Goal: Transaction & Acquisition: Purchase product/service

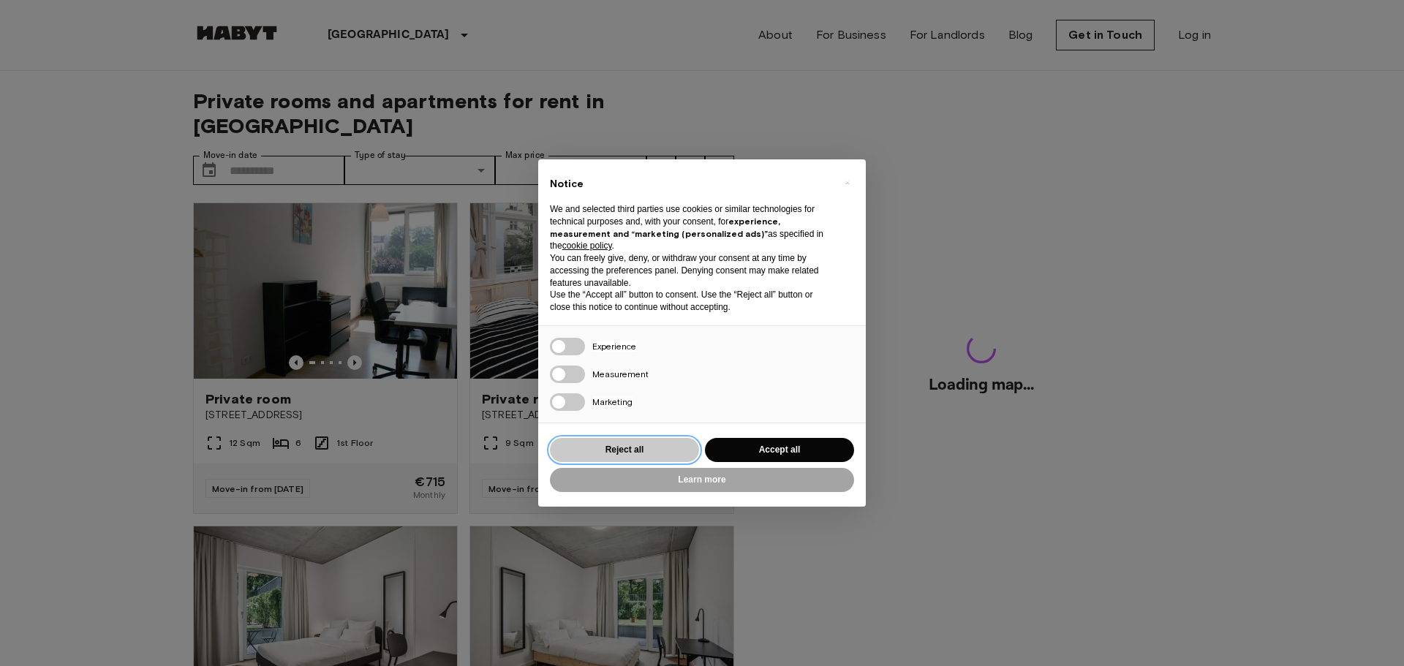
click at [683, 445] on button "Reject all" at bounding box center [624, 450] width 149 height 24
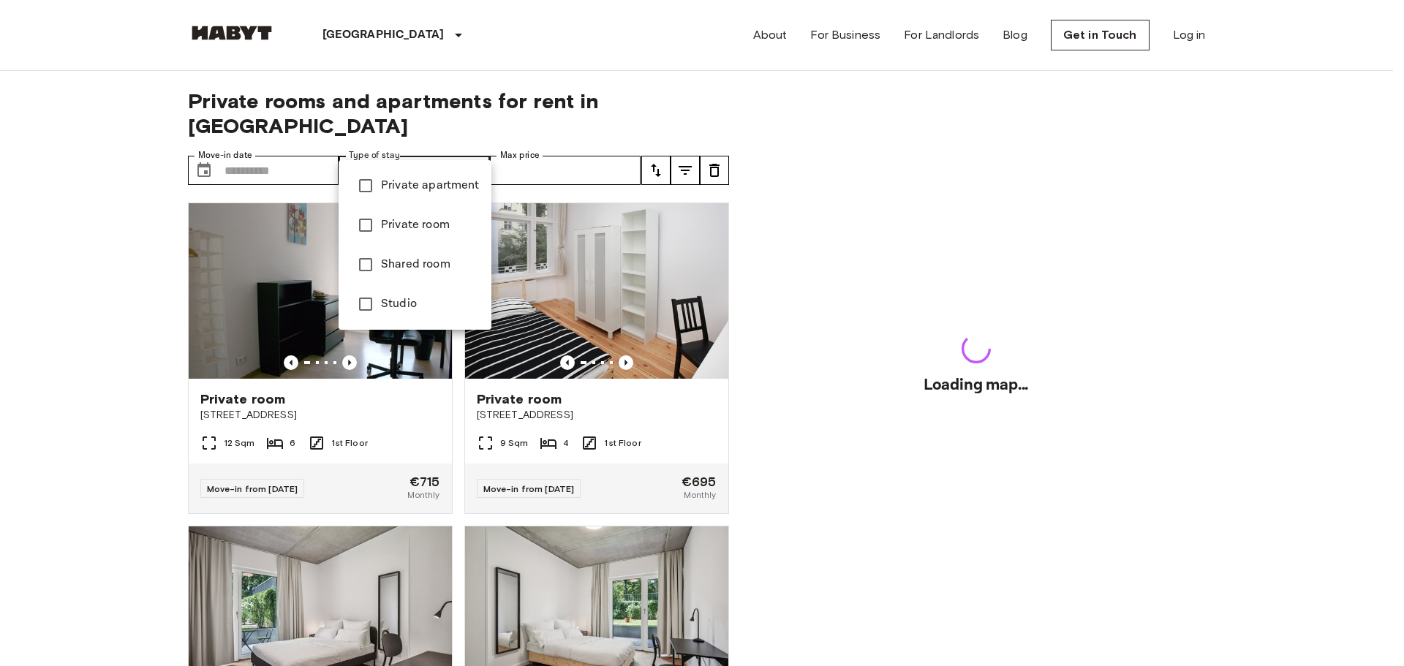
click at [368, 145] on div at bounding box center [702, 333] width 1404 height 666
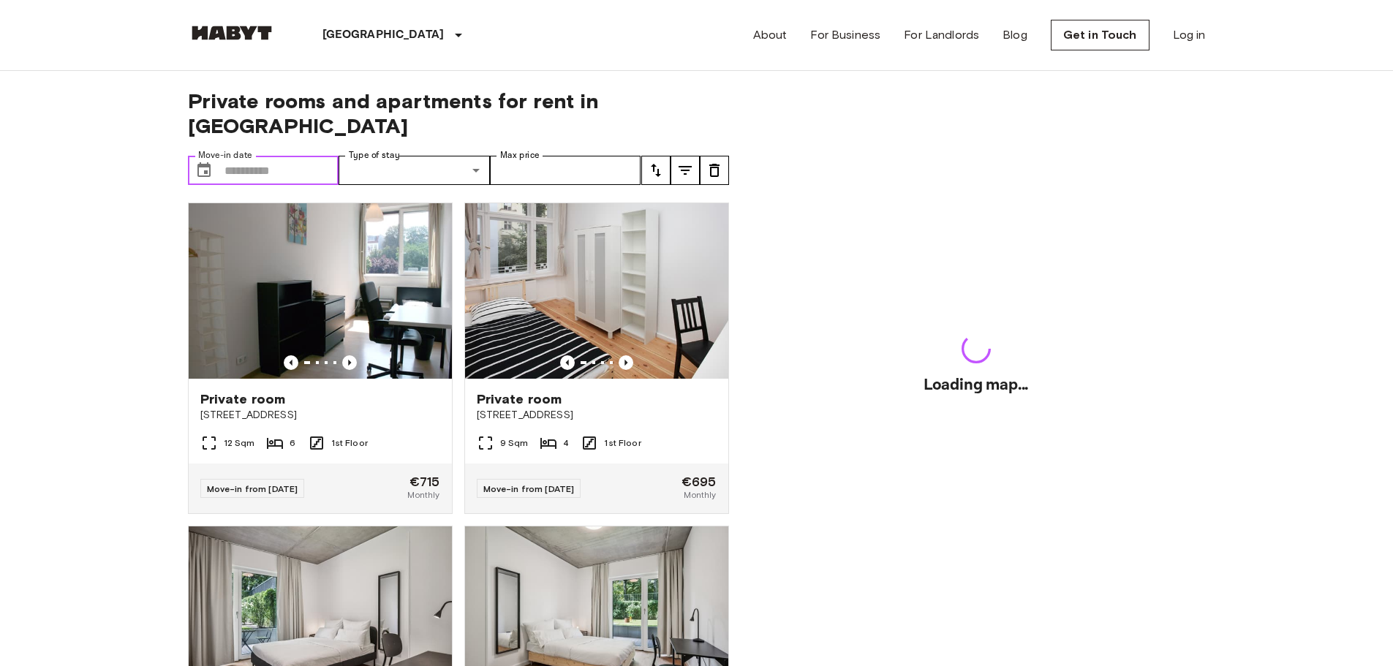
click at [313, 156] on input "Move-in date" at bounding box center [281, 170] width 115 height 29
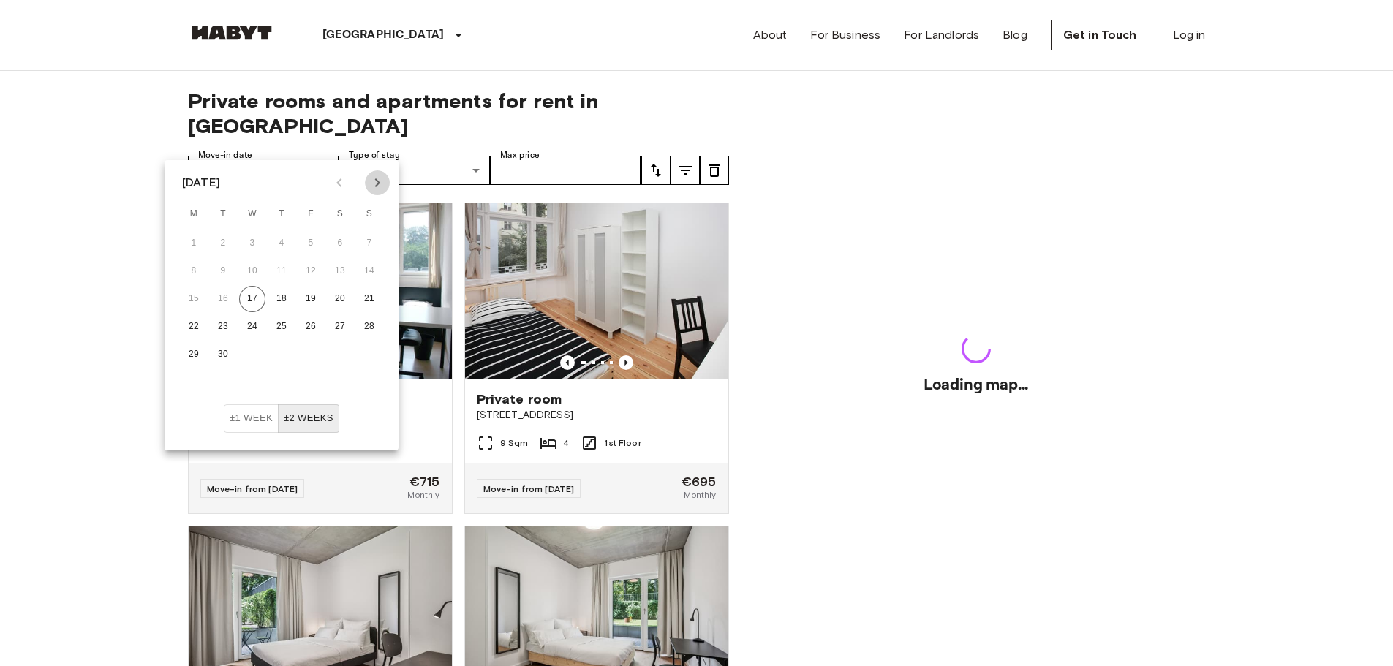
click at [383, 181] on icon "Next month" at bounding box center [377, 183] width 18 height 18
click at [344, 237] on button "1" at bounding box center [340, 243] width 26 height 26
type input "**********"
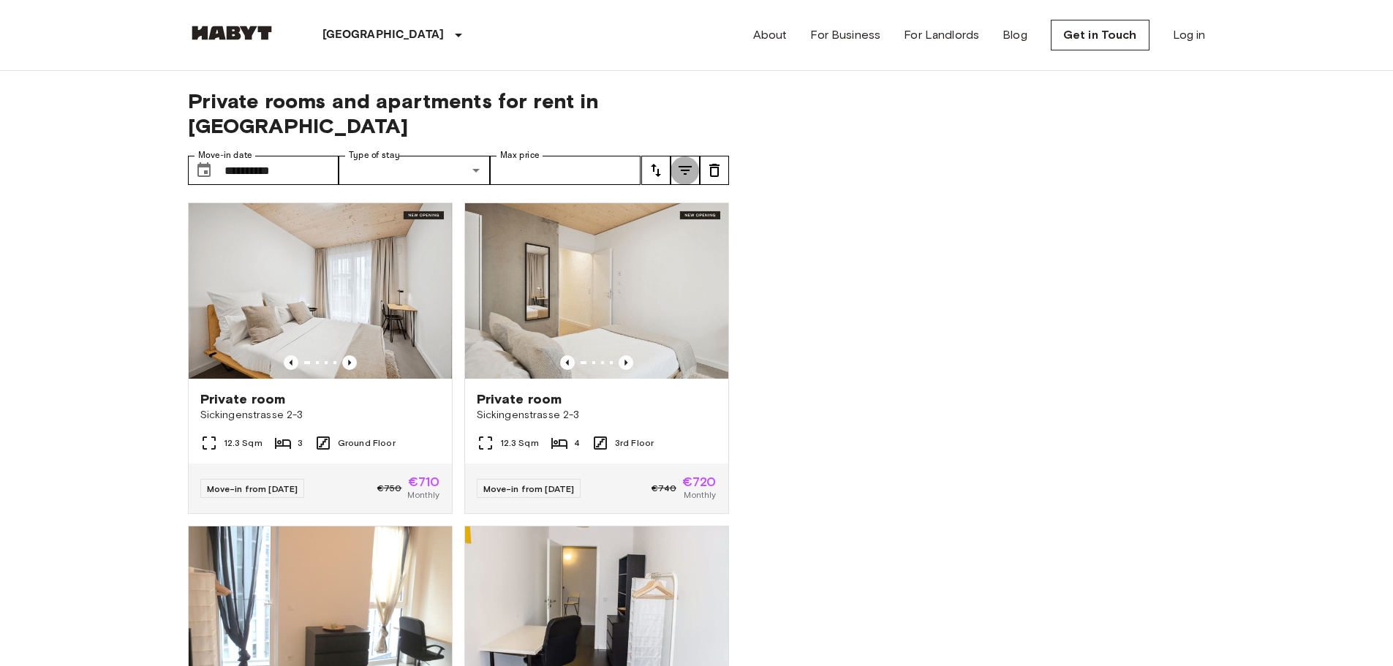
click at [681, 166] on icon "tune" at bounding box center [684, 170] width 13 height 9
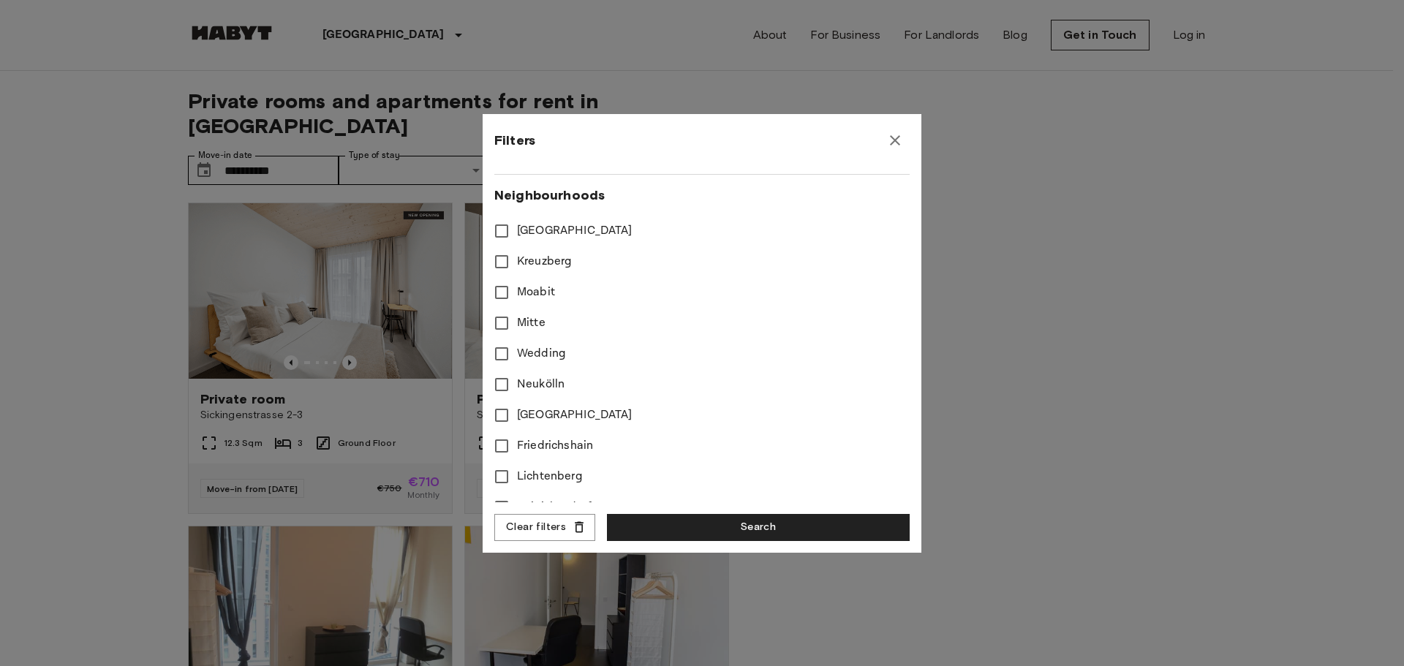
scroll to position [512, 0]
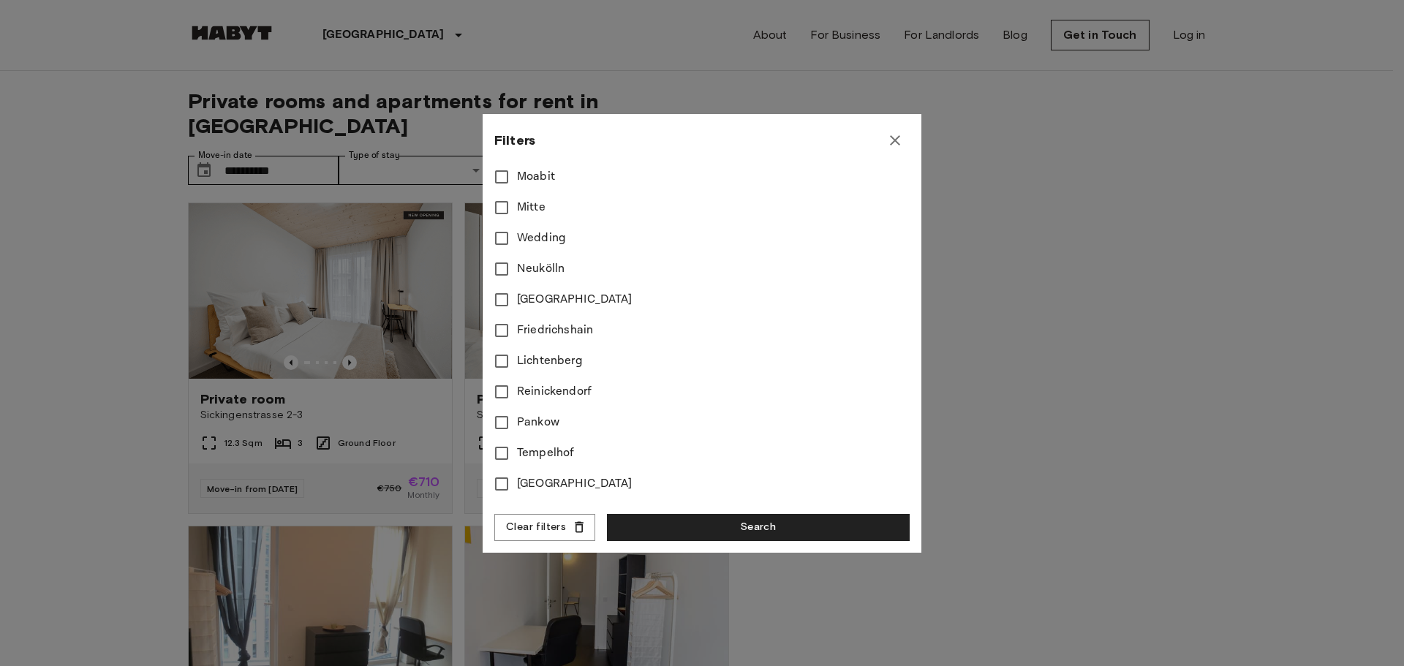
click at [561, 328] on span "Friedrichshain" at bounding box center [555, 331] width 76 height 18
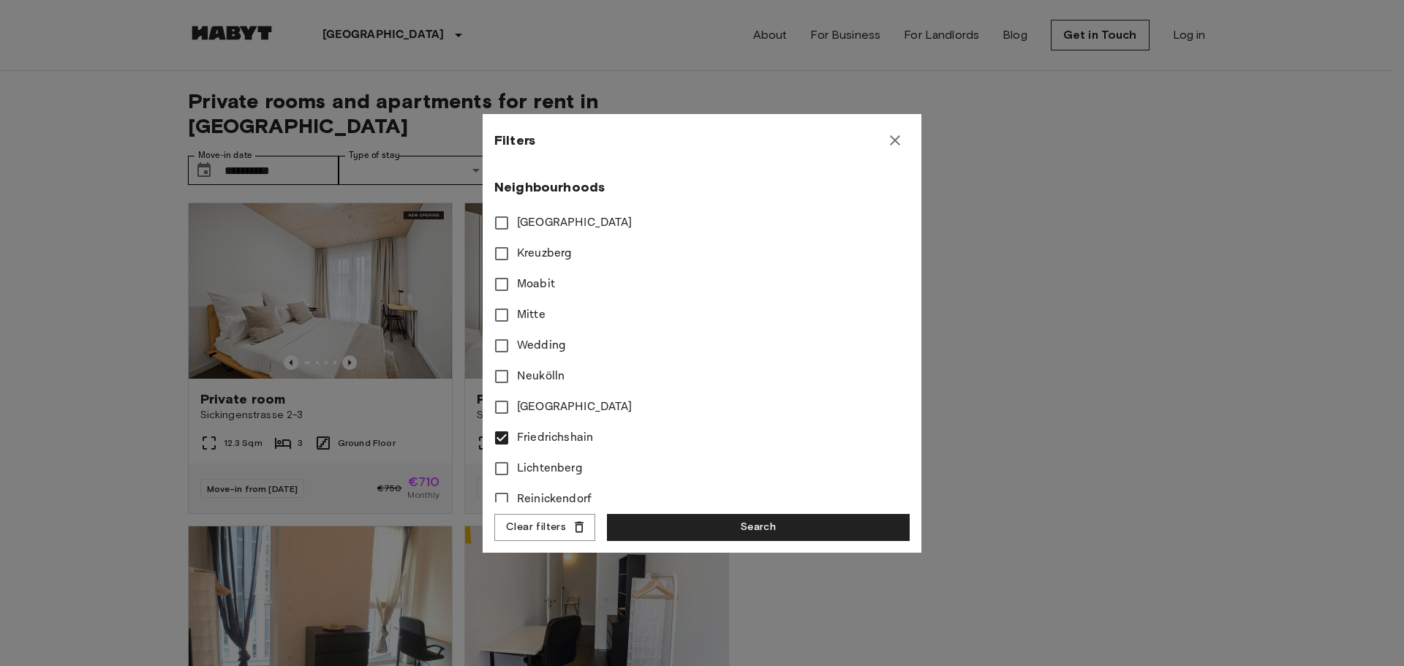
click at [531, 319] on span "Mitte" at bounding box center [531, 315] width 29 height 18
type input "**"
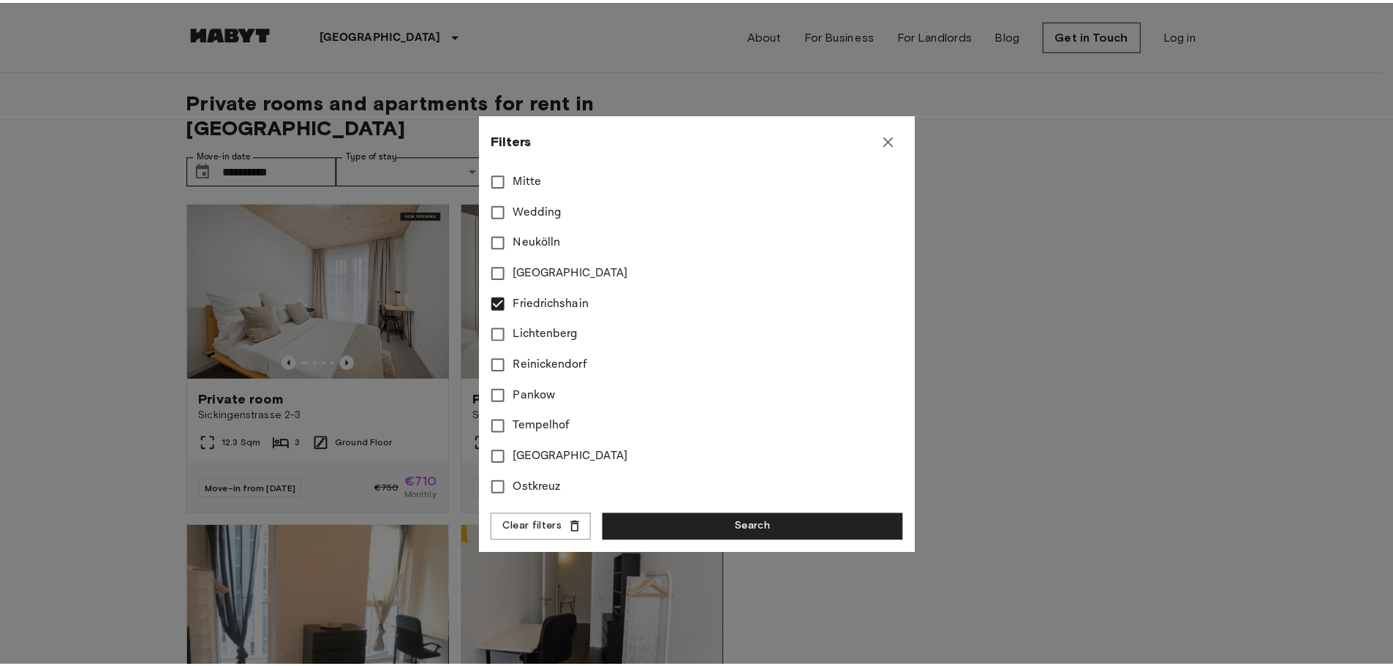
scroll to position [550, 0]
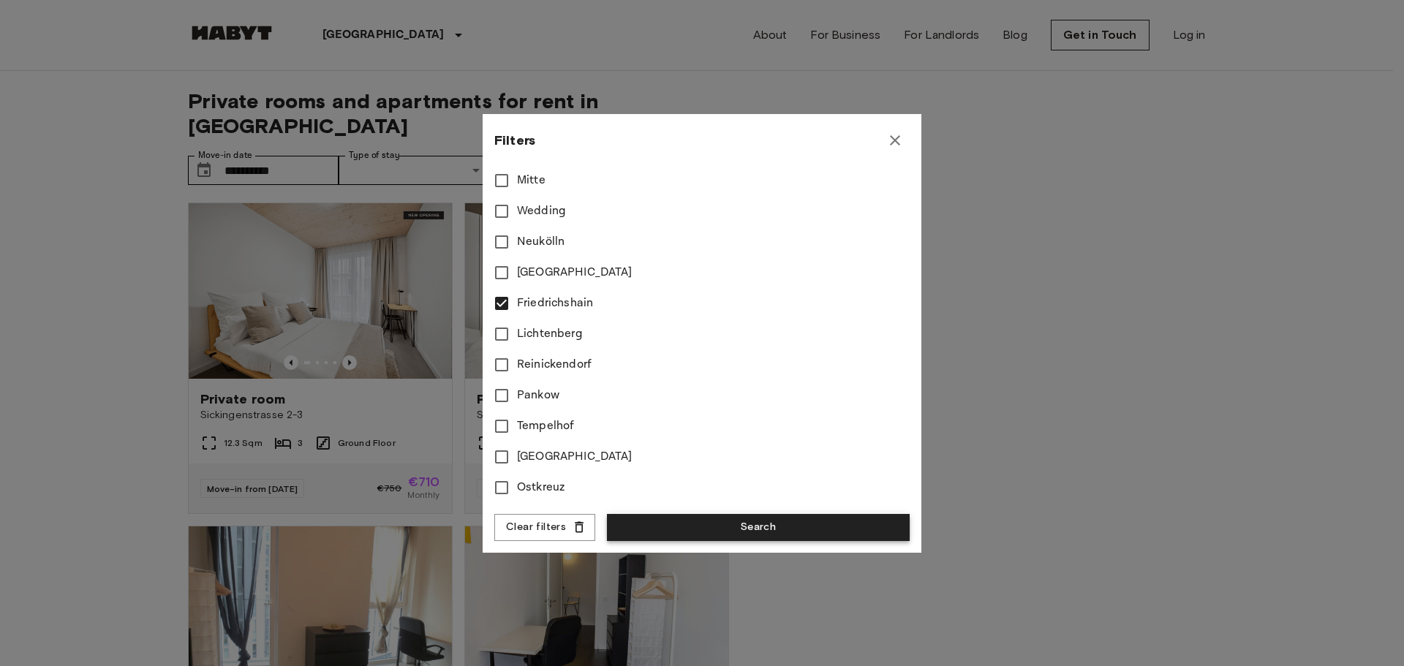
click at [684, 526] on button "Search" at bounding box center [758, 527] width 303 height 27
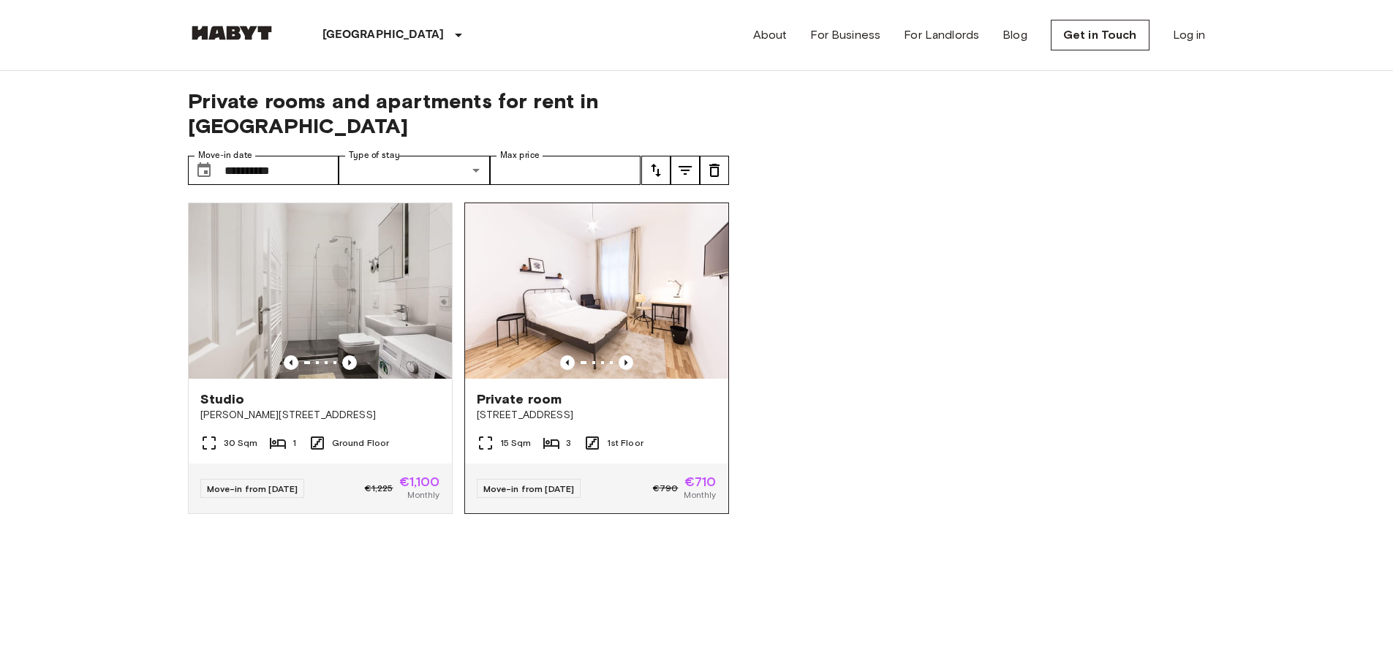
click at [663, 216] on img at bounding box center [596, 290] width 263 height 175
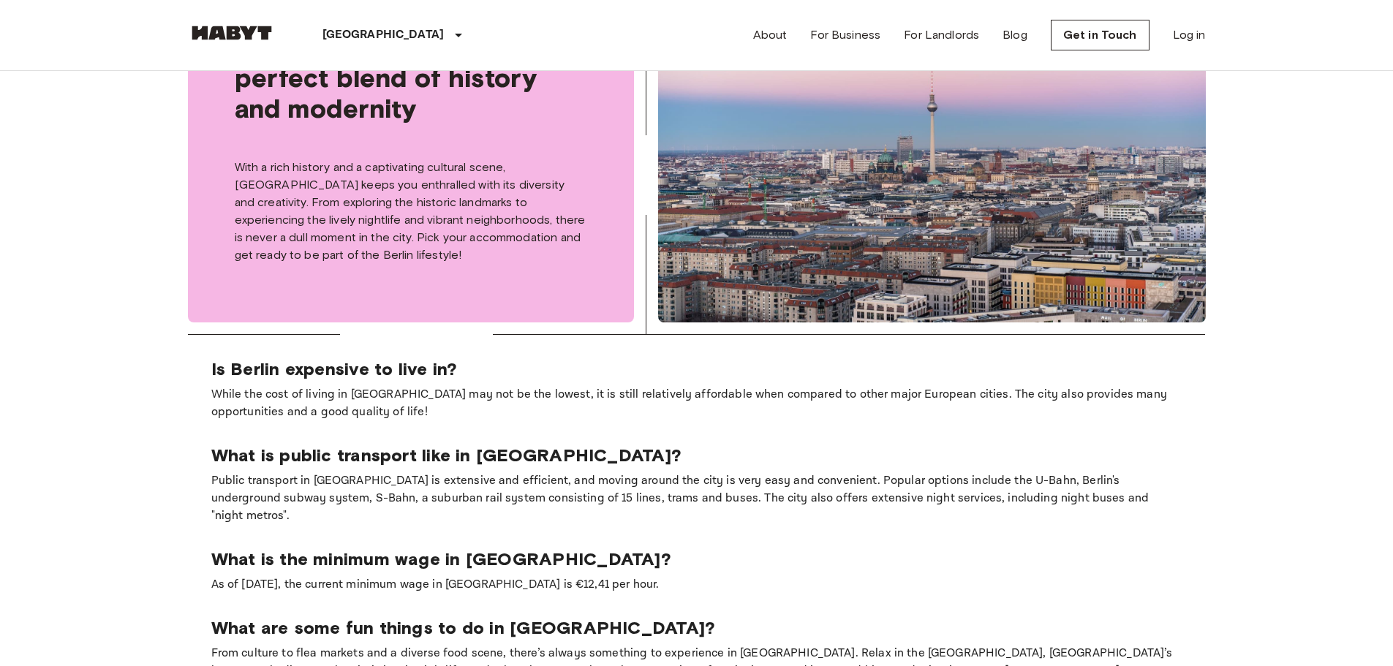
scroll to position [267, 0]
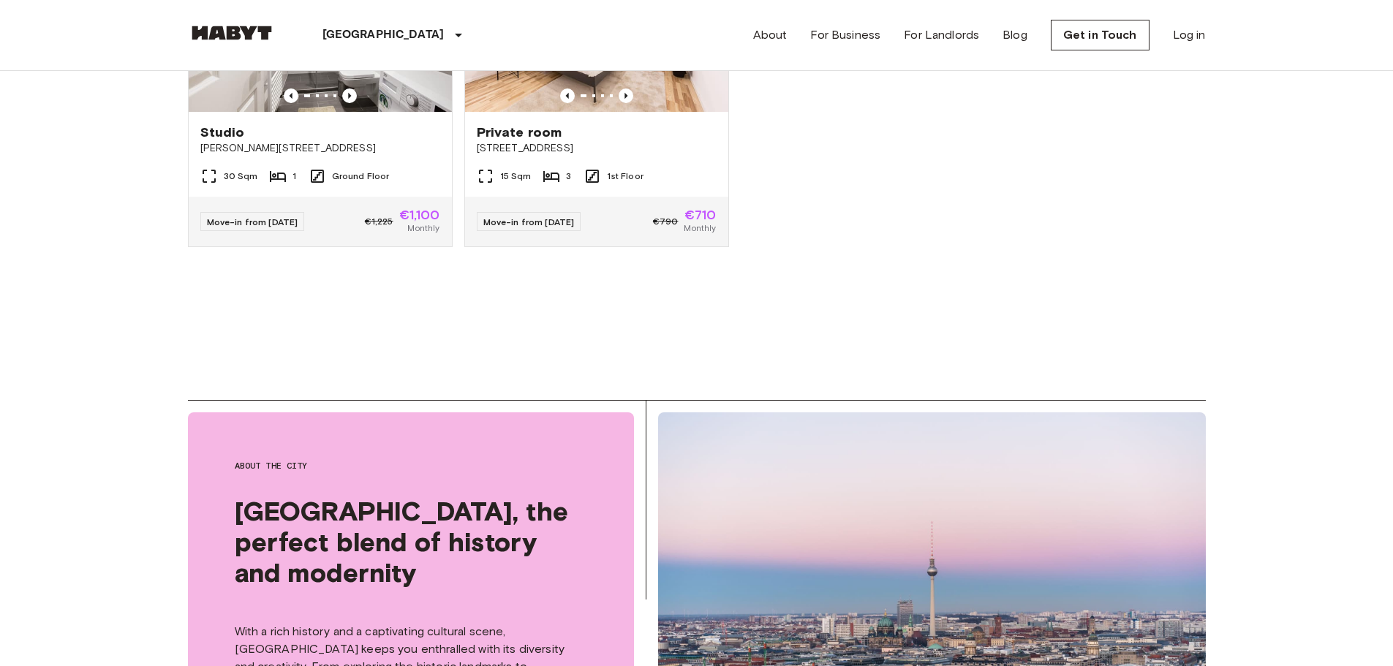
drag, startPoint x: 752, startPoint y: 232, endPoint x: 700, endPoint y: 0, distance: 237.7
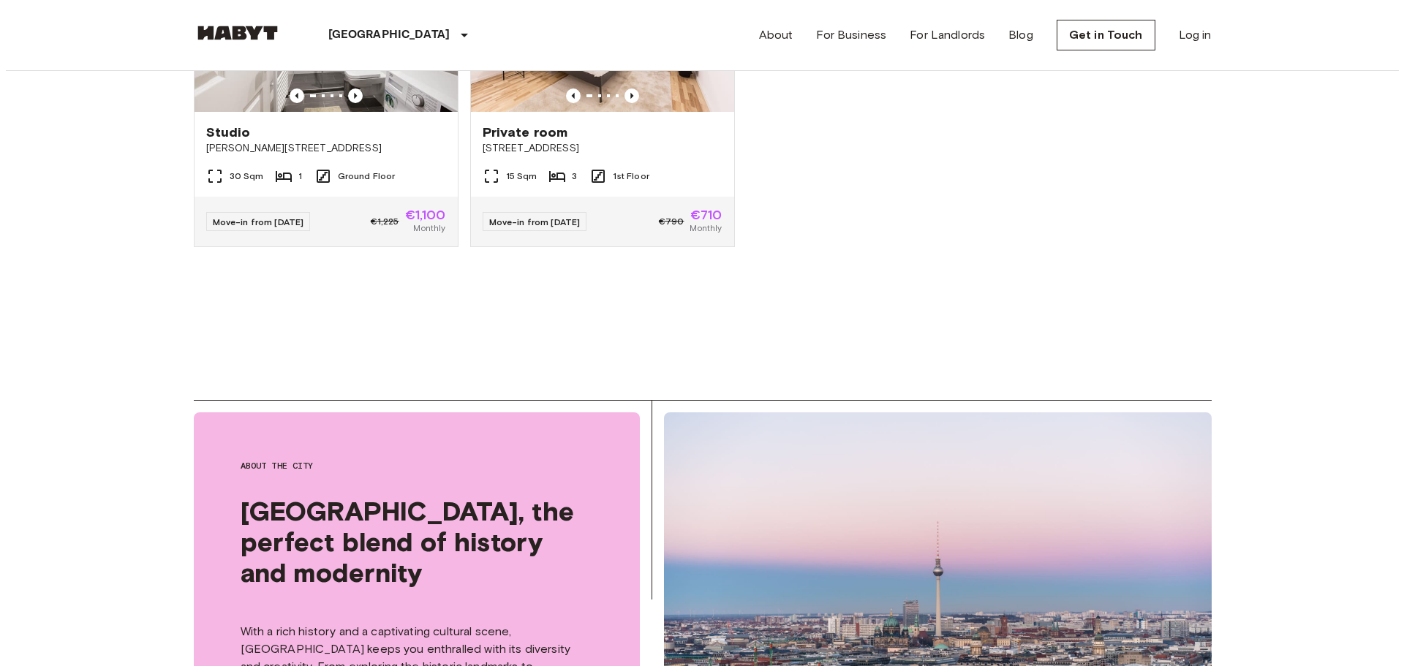
scroll to position [0, 0]
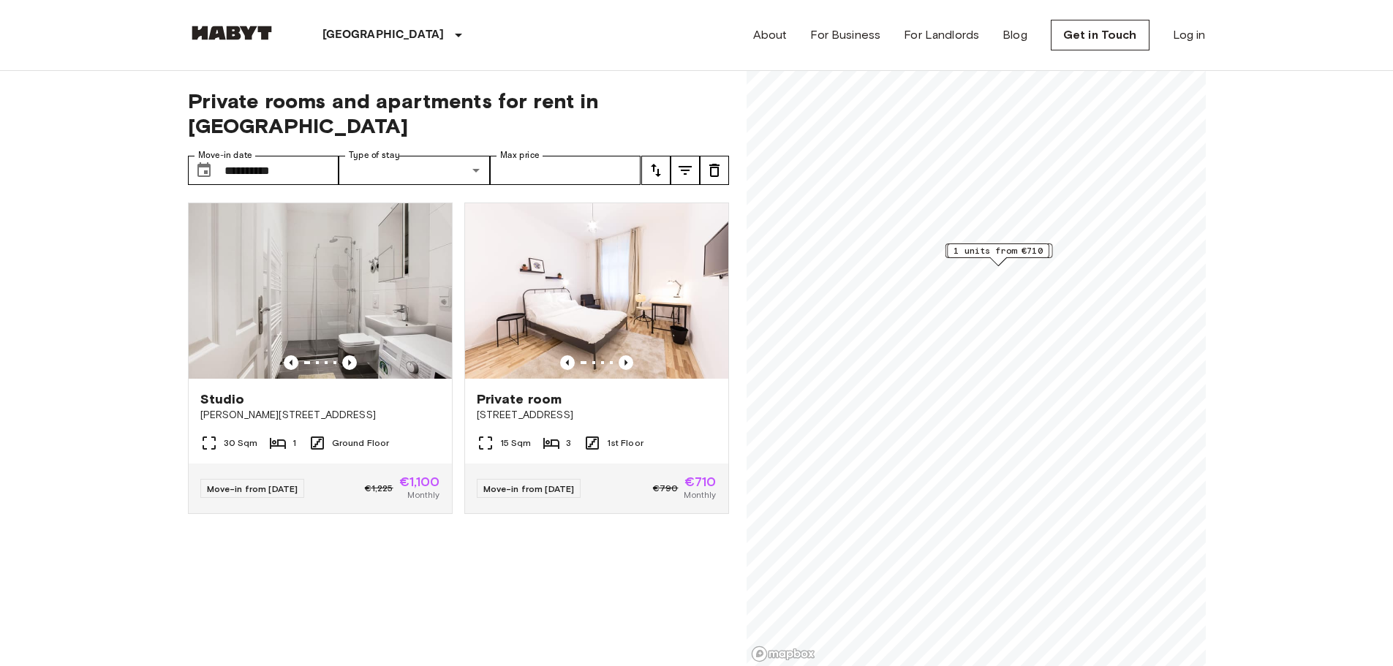
click at [677, 162] on icon "tune" at bounding box center [685, 171] width 18 height 18
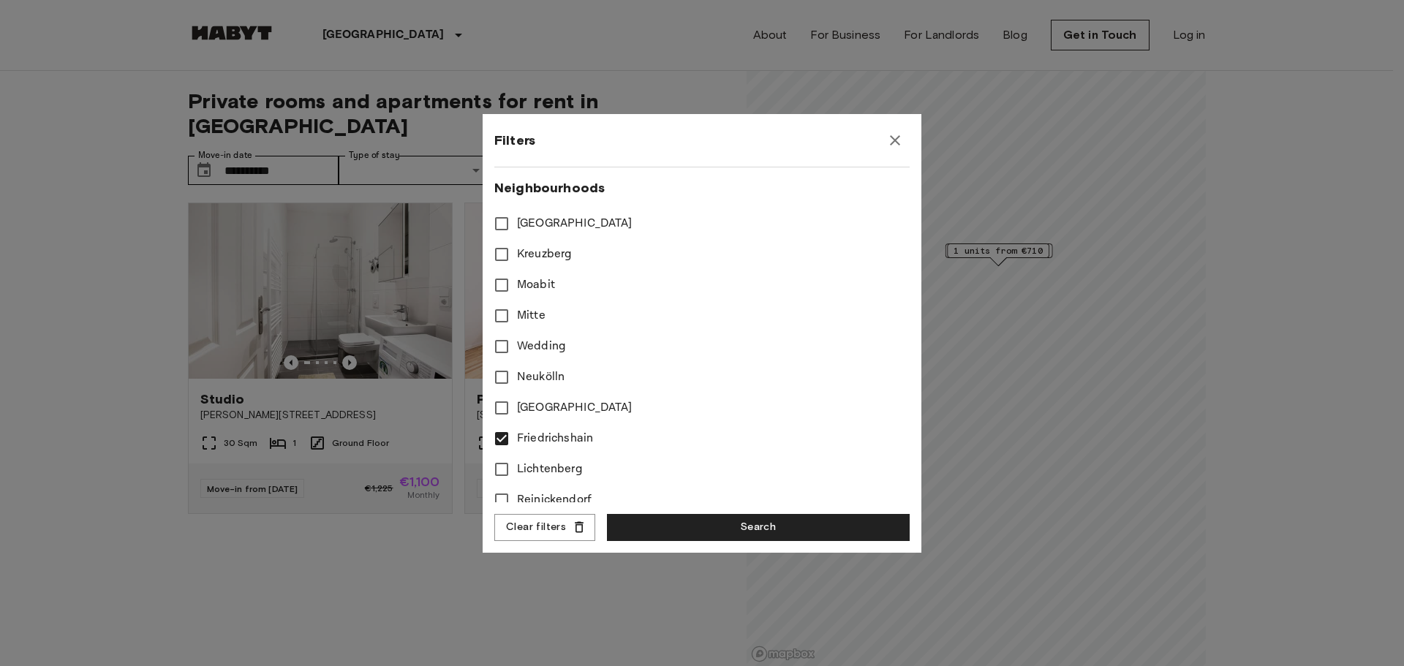
scroll to position [439, 0]
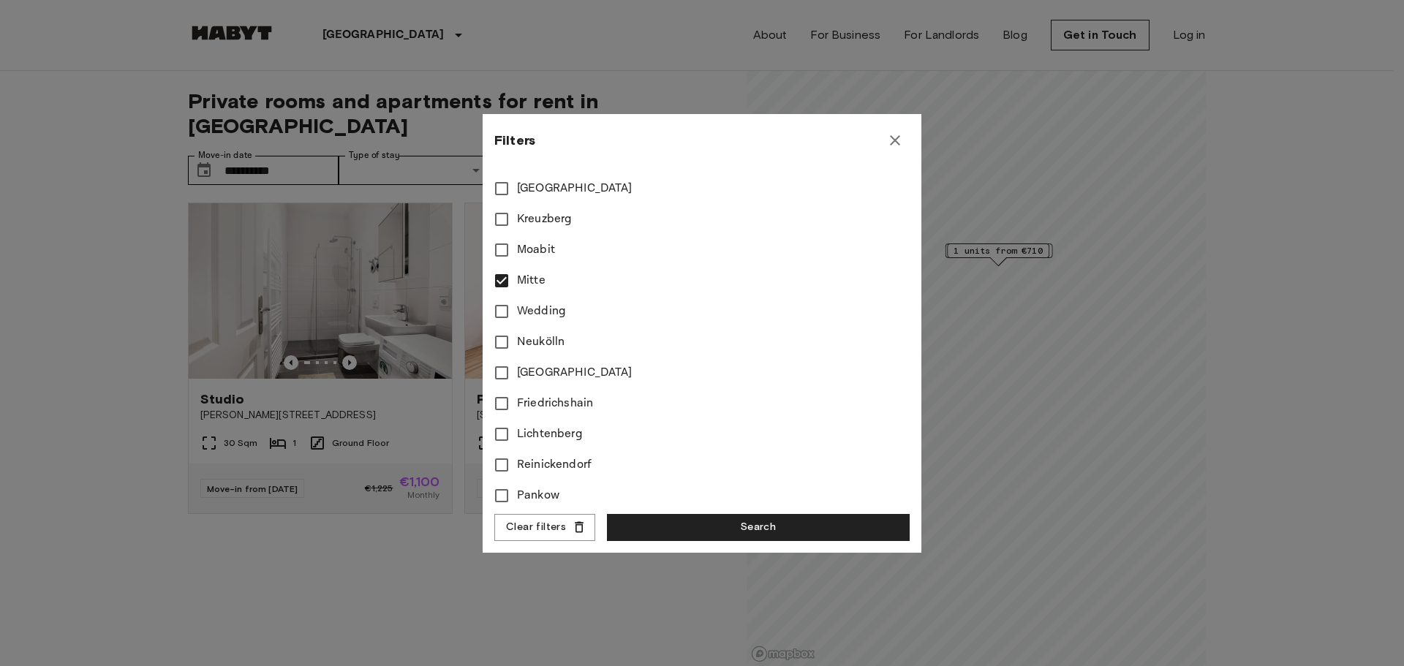
type input "**"
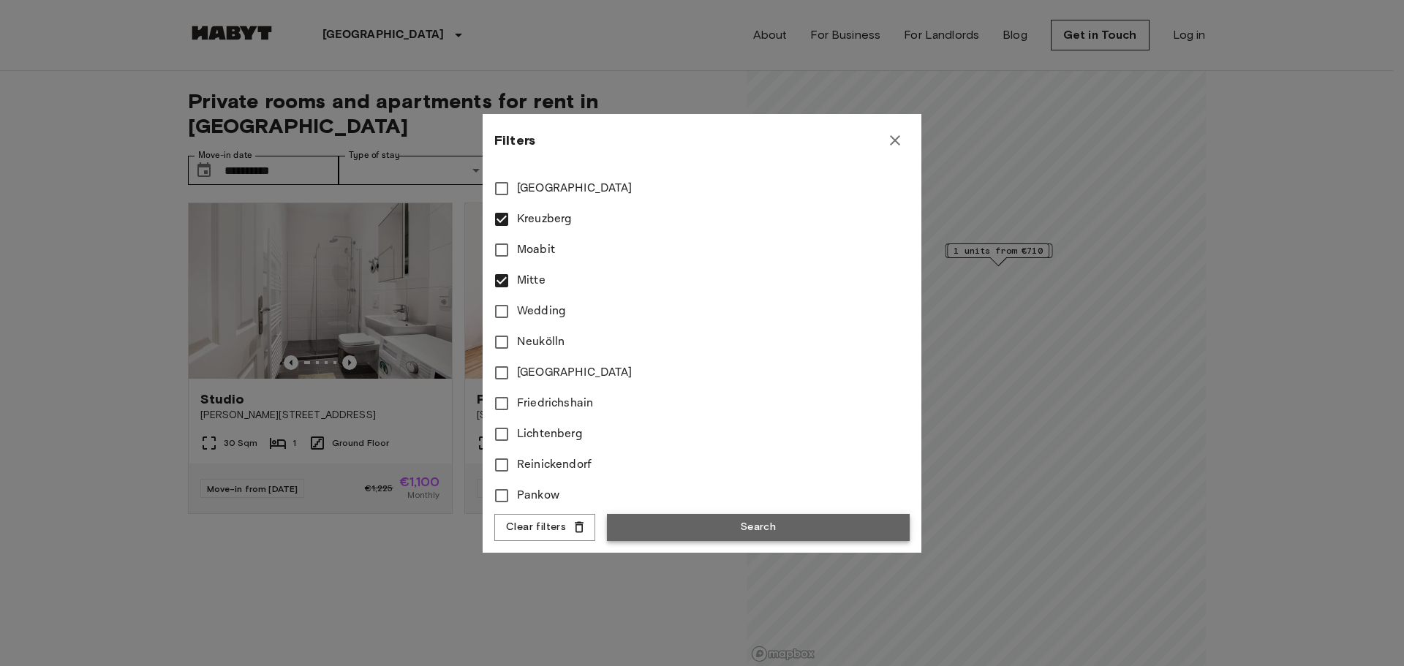
click at [730, 529] on button "Search" at bounding box center [758, 527] width 303 height 27
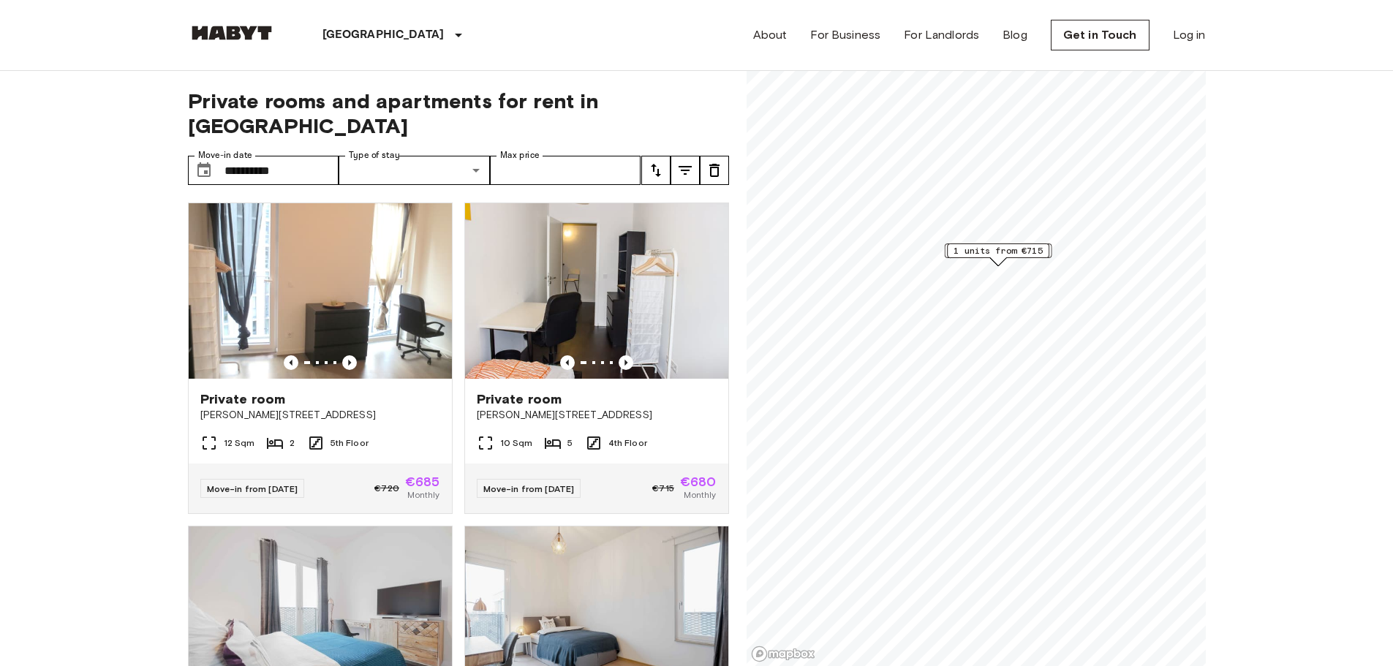
click at [673, 156] on button "tune" at bounding box center [684, 170] width 29 height 29
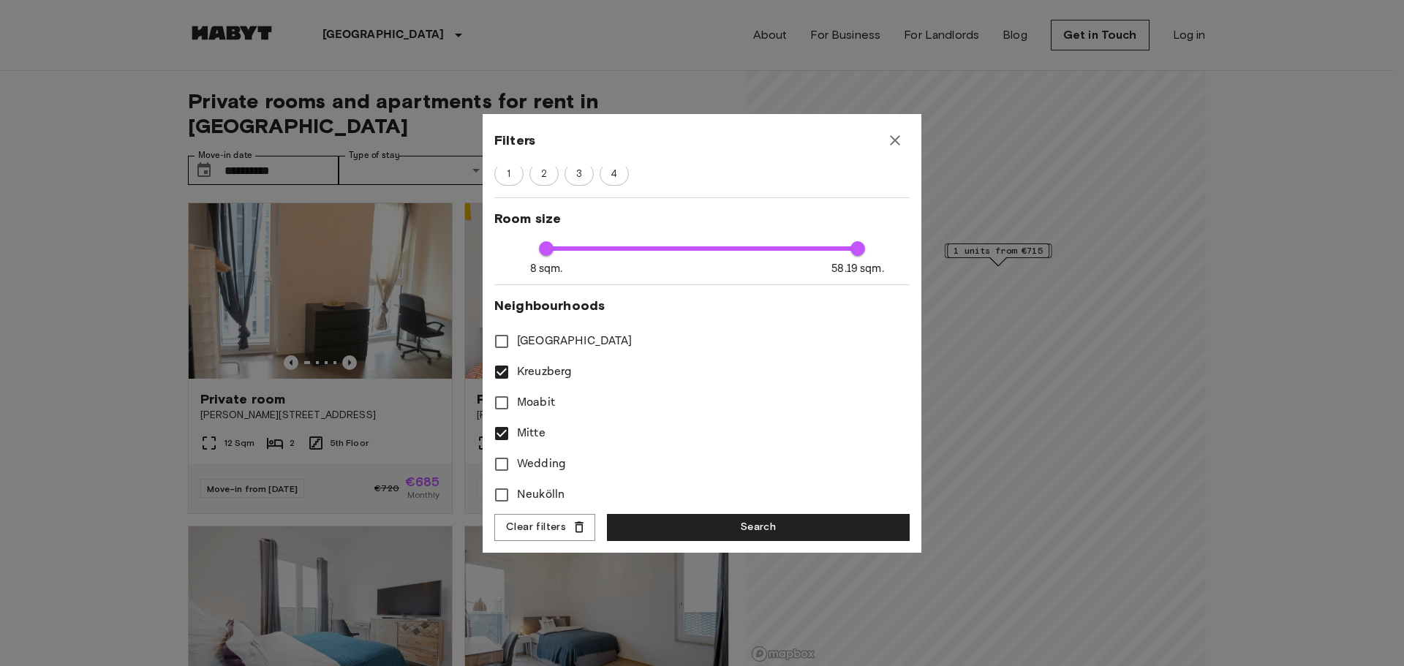
scroll to position [366, 0]
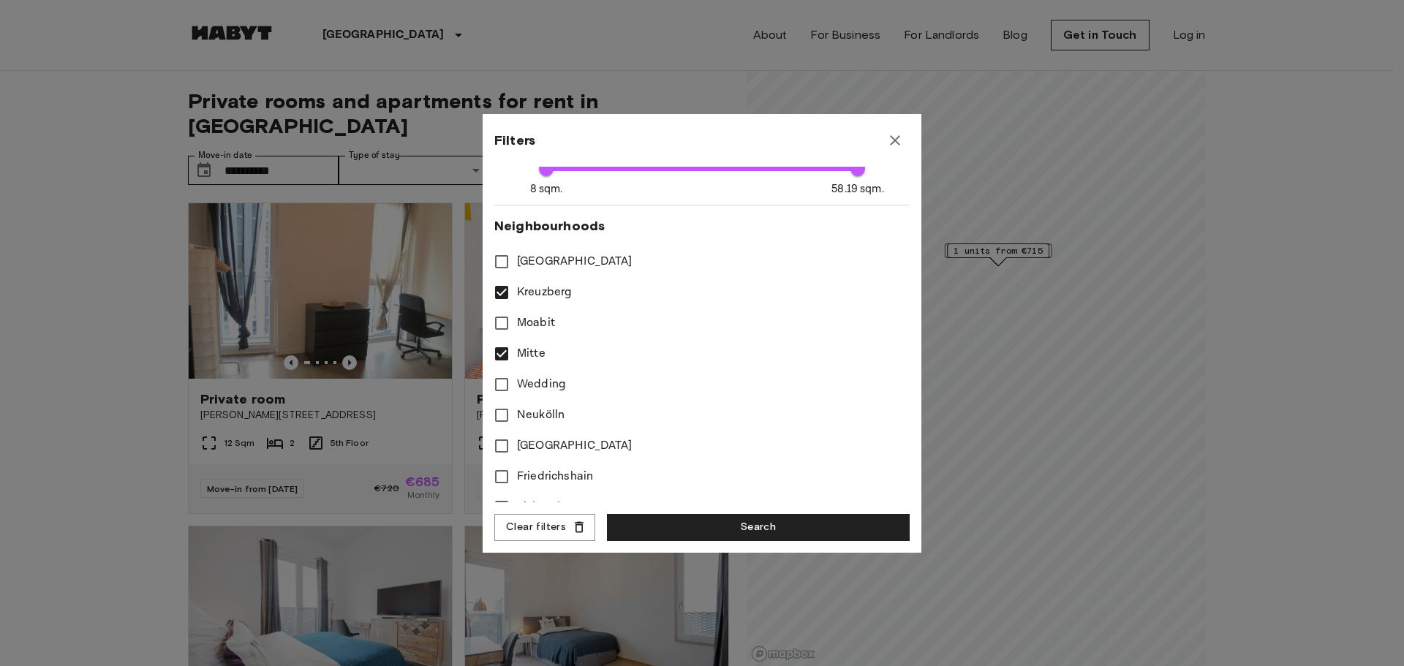
click at [518, 352] on span "Mitte" at bounding box center [531, 354] width 29 height 18
type input "**"
click at [696, 526] on button "Search" at bounding box center [758, 527] width 303 height 27
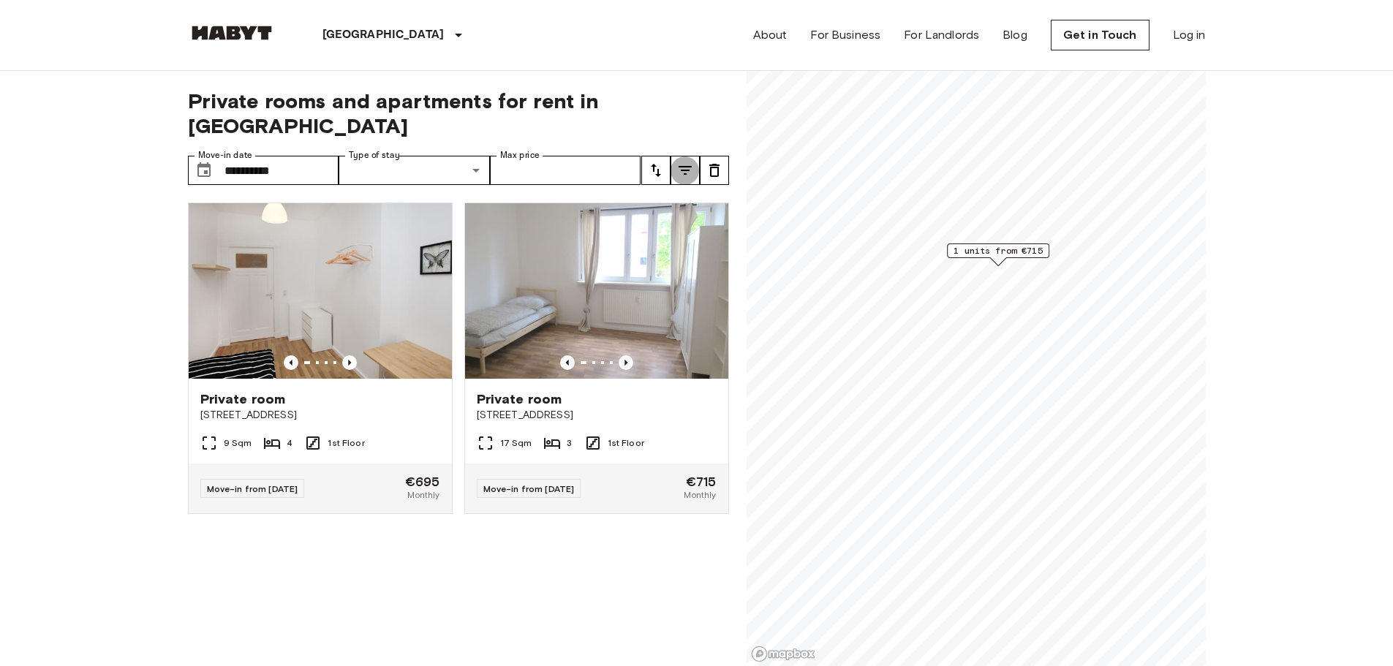
click at [692, 162] on icon "tune" at bounding box center [685, 171] width 18 height 18
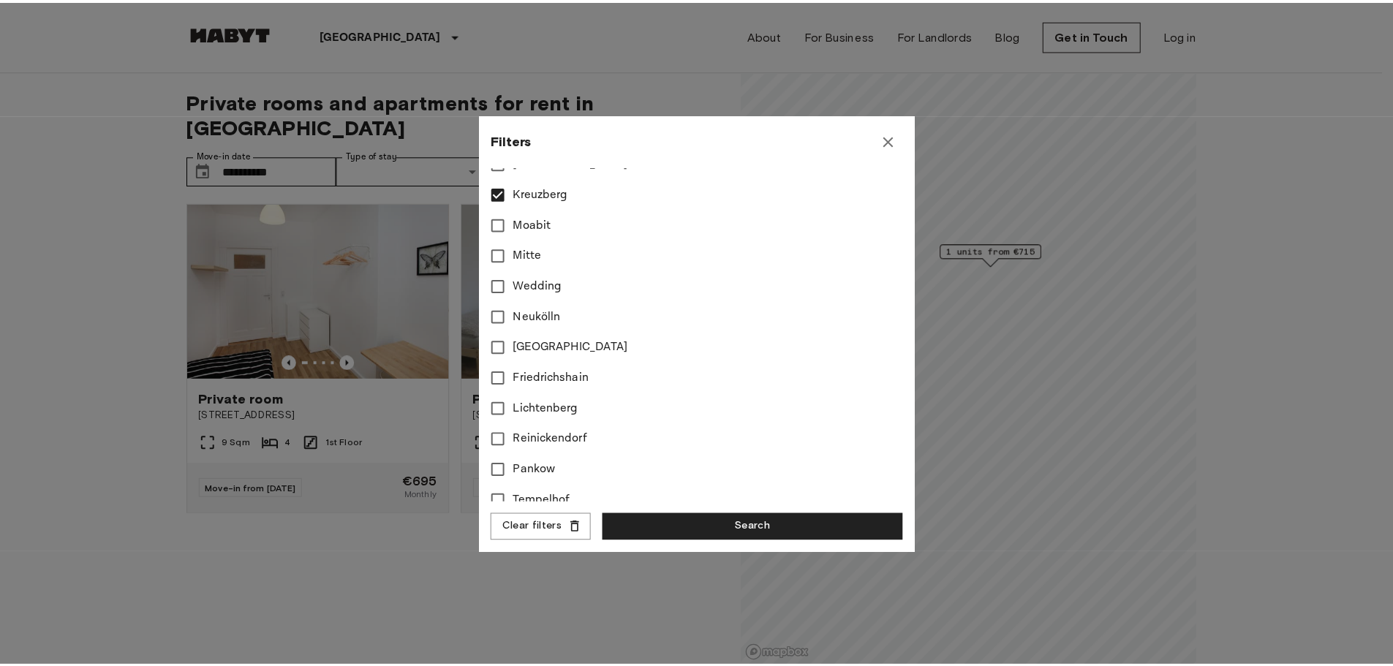
scroll to position [366, 0]
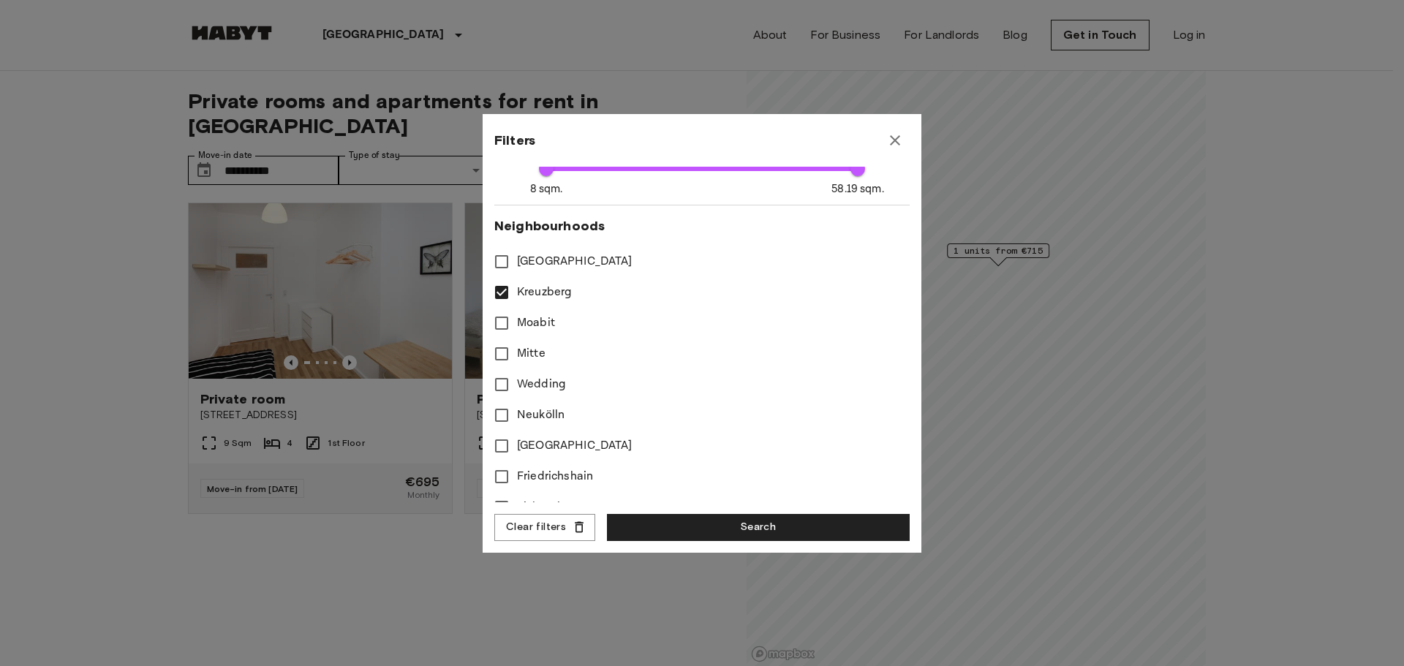
click at [530, 292] on span "Kreuzberg" at bounding box center [544, 293] width 55 height 18
click at [532, 352] on span "Mitte" at bounding box center [531, 354] width 29 height 18
type input "**"
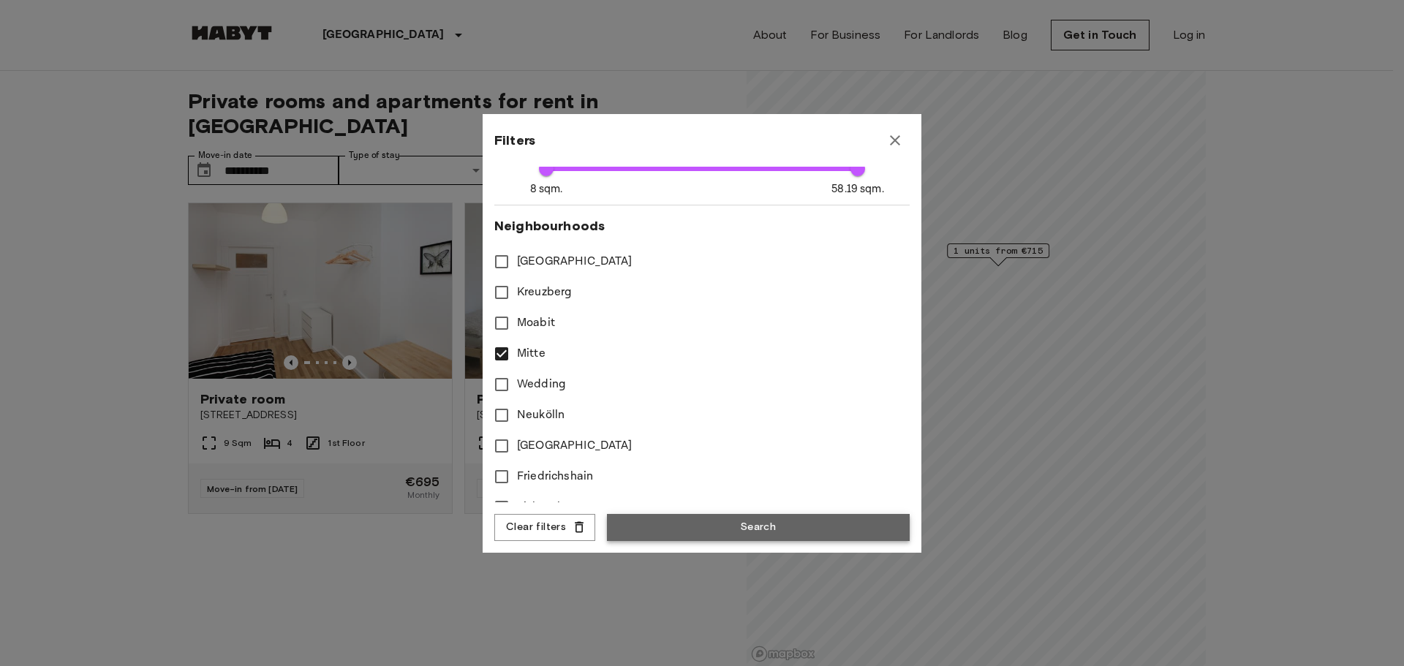
click at [757, 523] on button "Search" at bounding box center [758, 527] width 303 height 27
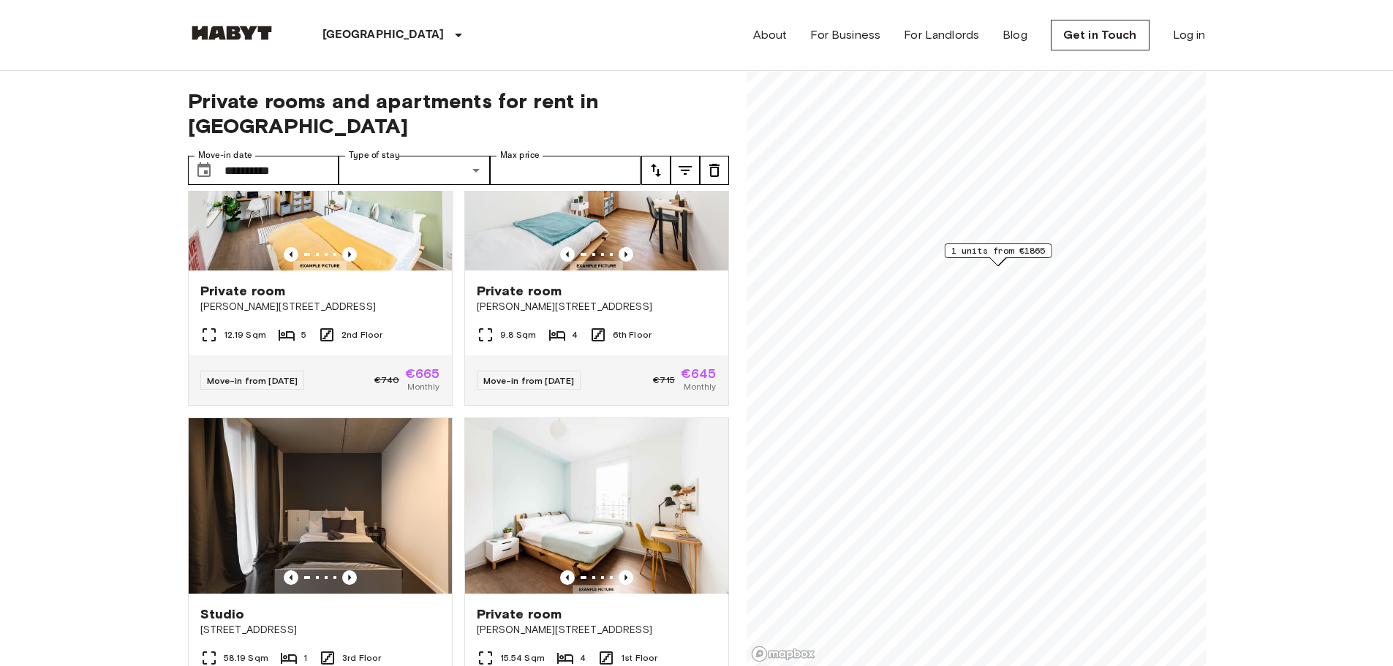
scroll to position [2297, 0]
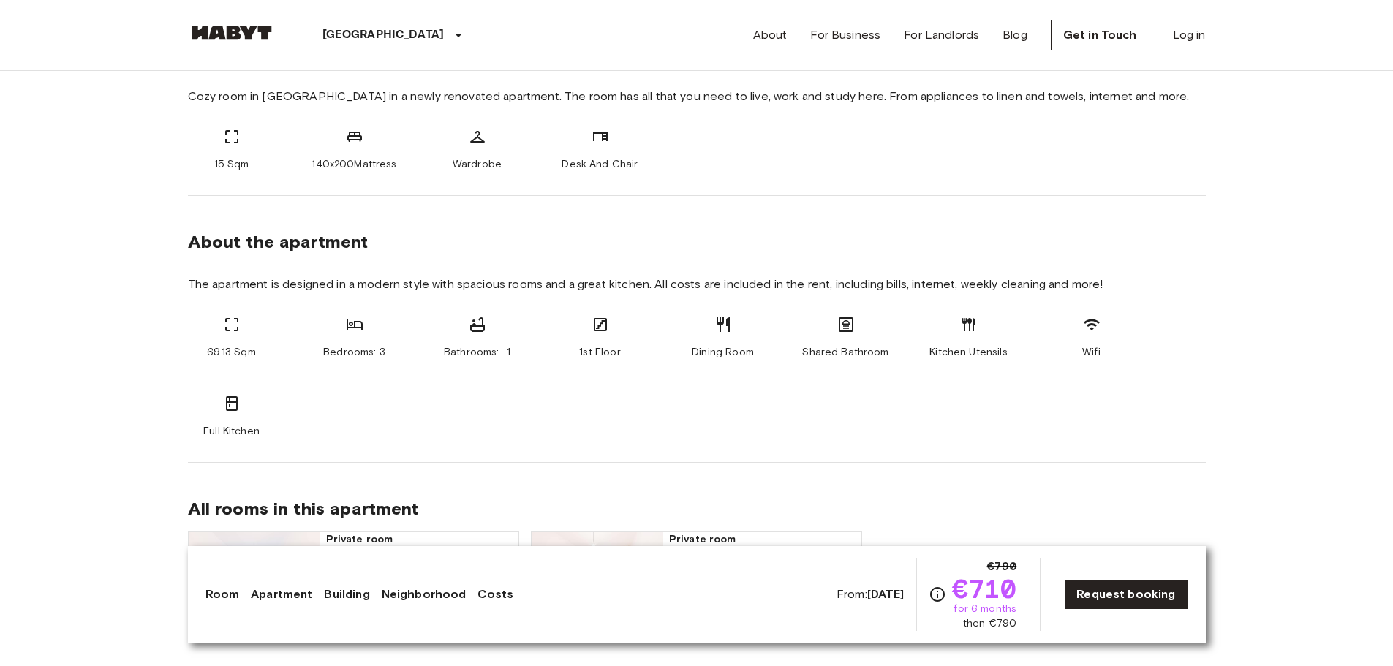
click at [1205, 303] on section "About the apartment The apartment is designed in a modern style with spacious r…" at bounding box center [697, 329] width 1018 height 267
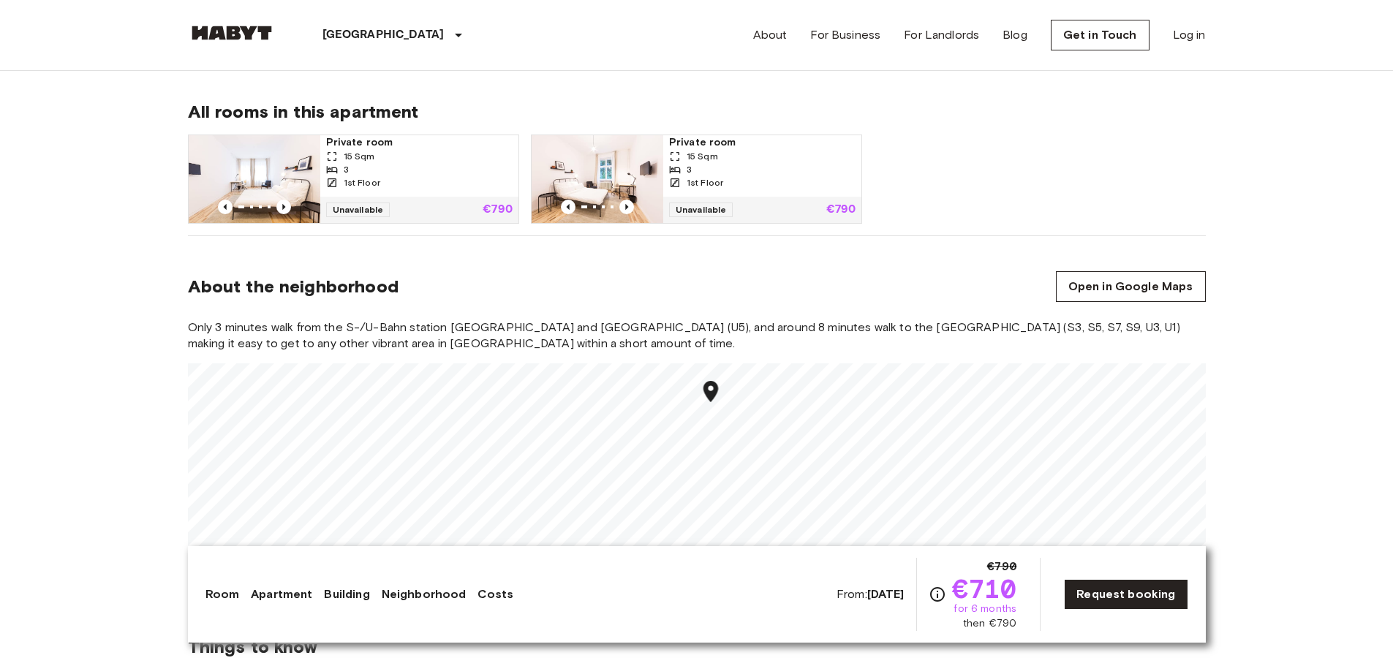
scroll to position [1024, 0]
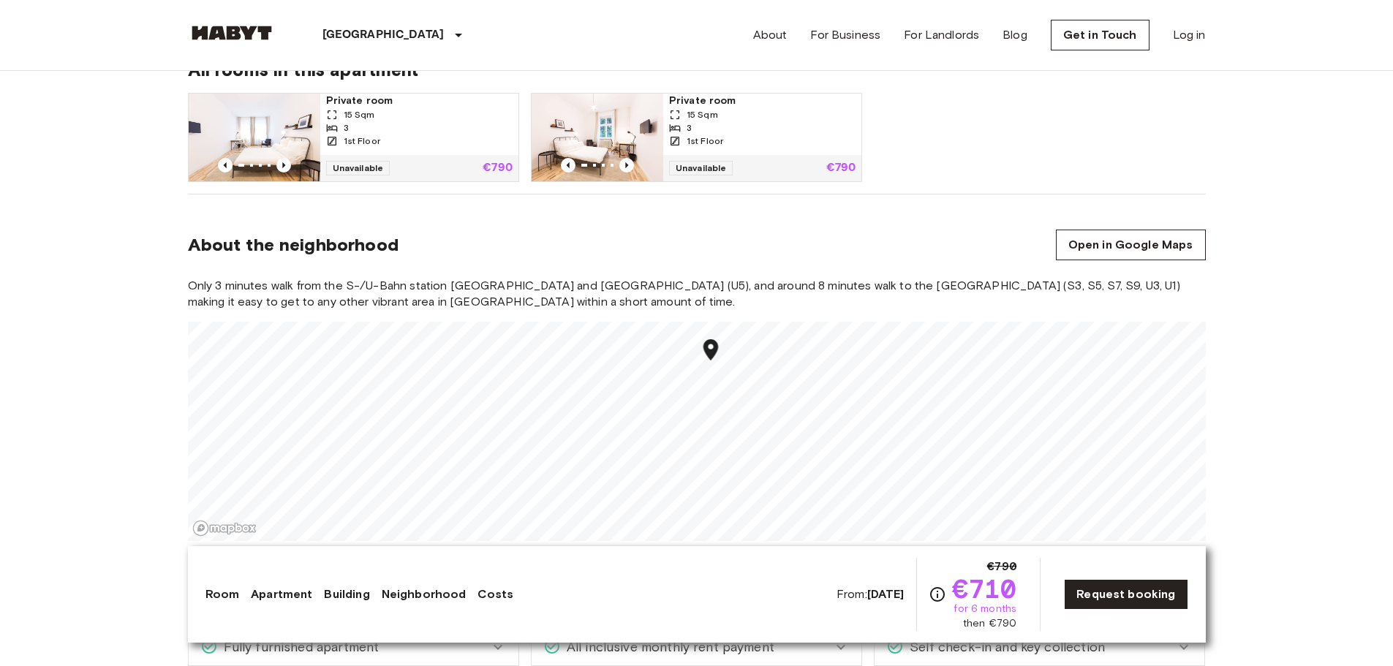
click at [709, 349] on icon "Map marker" at bounding box center [710, 349] width 15 height 21
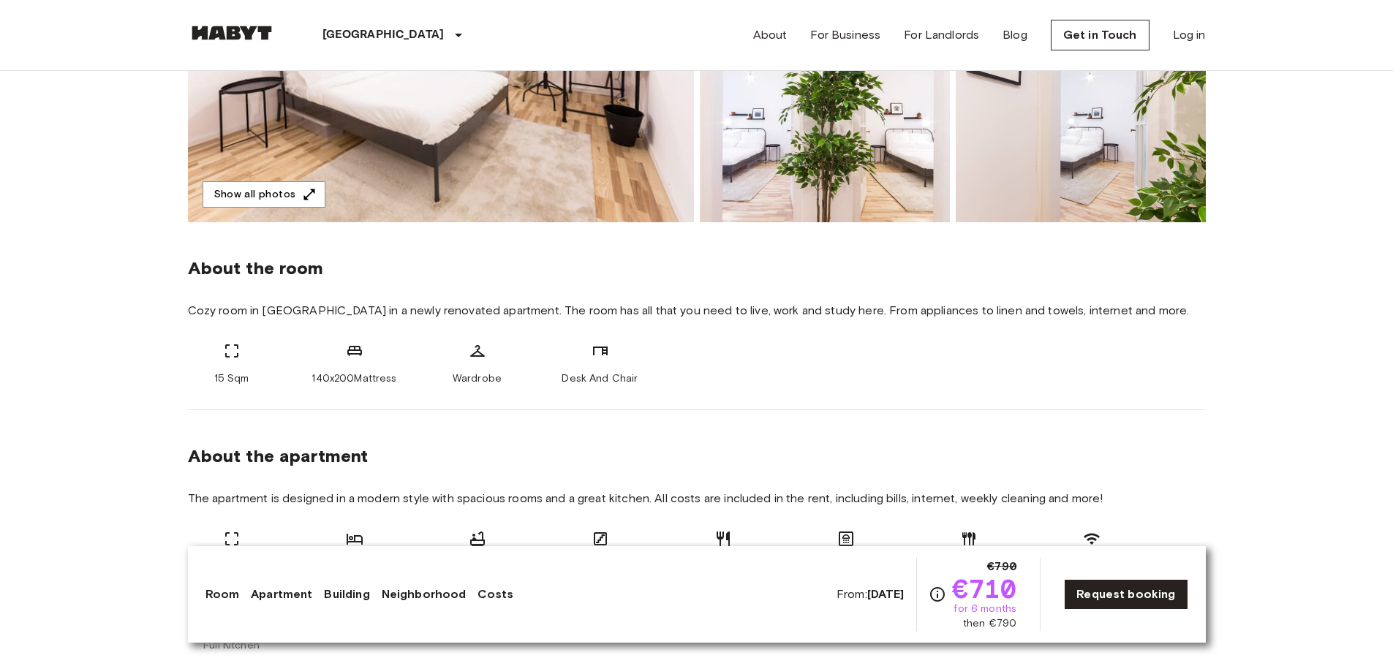
scroll to position [292, 0]
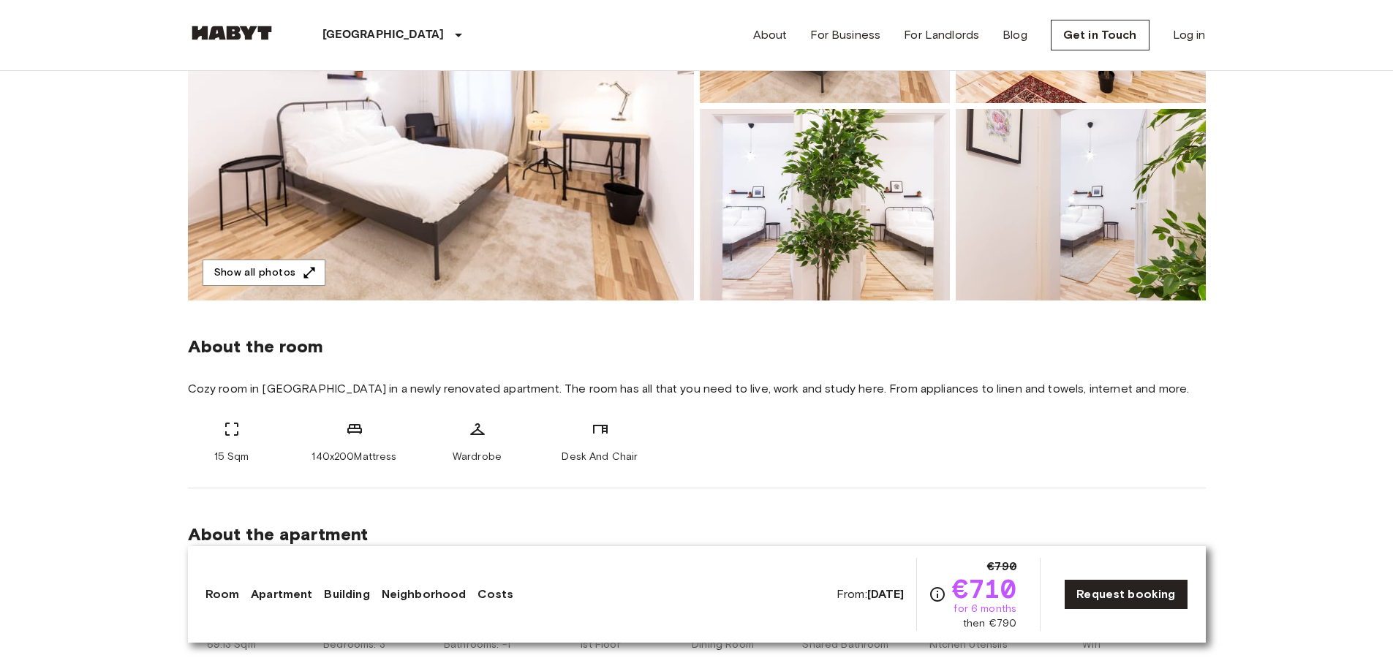
click at [839, 390] on span "Cozy room in Friedrichshain in a newly renovated apartment. The room has all th…" at bounding box center [697, 389] width 1018 height 16
click at [926, 387] on span "Cozy room in Friedrichshain in a newly renovated apartment. The room has all th…" at bounding box center [697, 389] width 1018 height 16
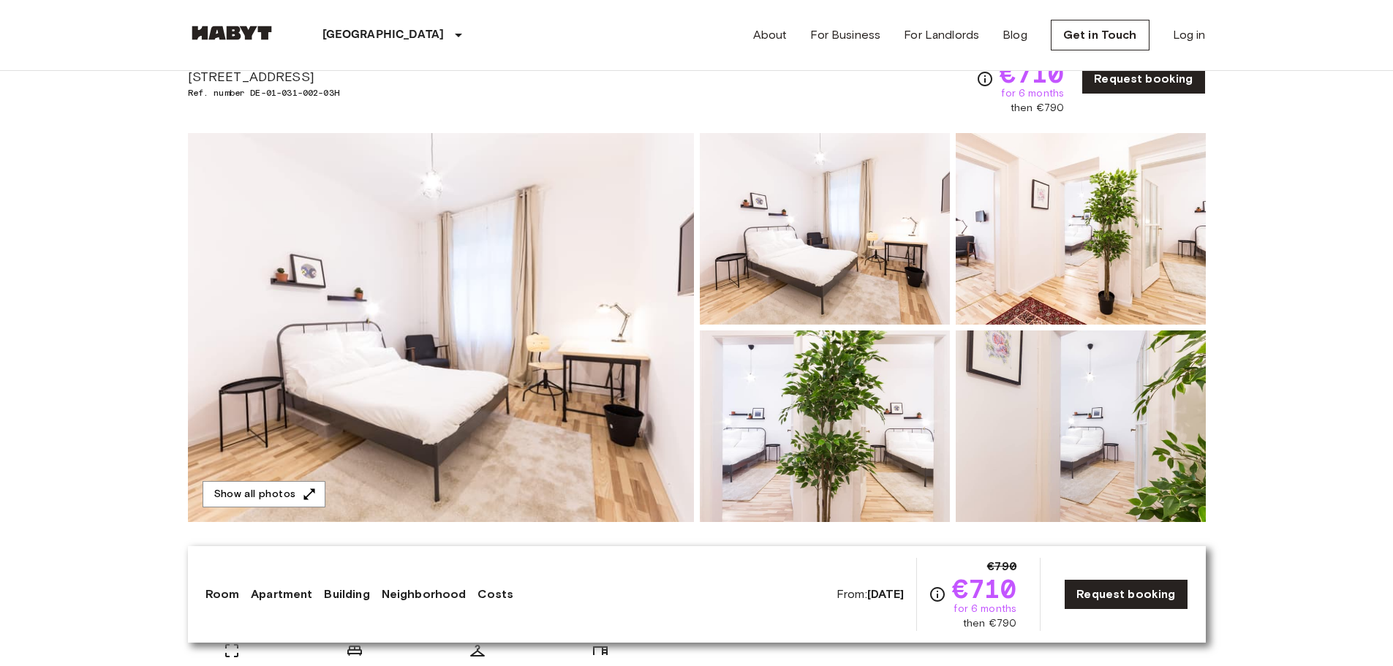
scroll to position [0, 0]
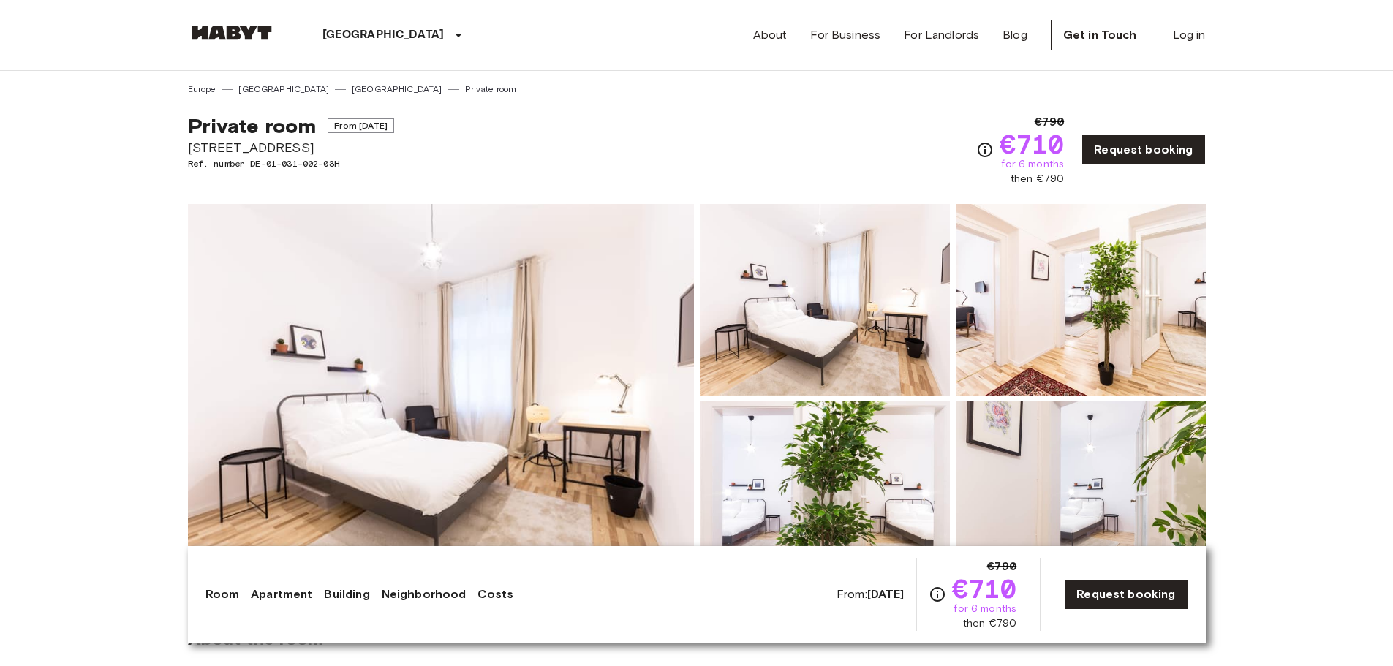
click at [866, 124] on div "Private room From Nov 8 2025 Gubenerstraße 52A Ref. number DE-01-031-002-03H €7…" at bounding box center [697, 141] width 1018 height 91
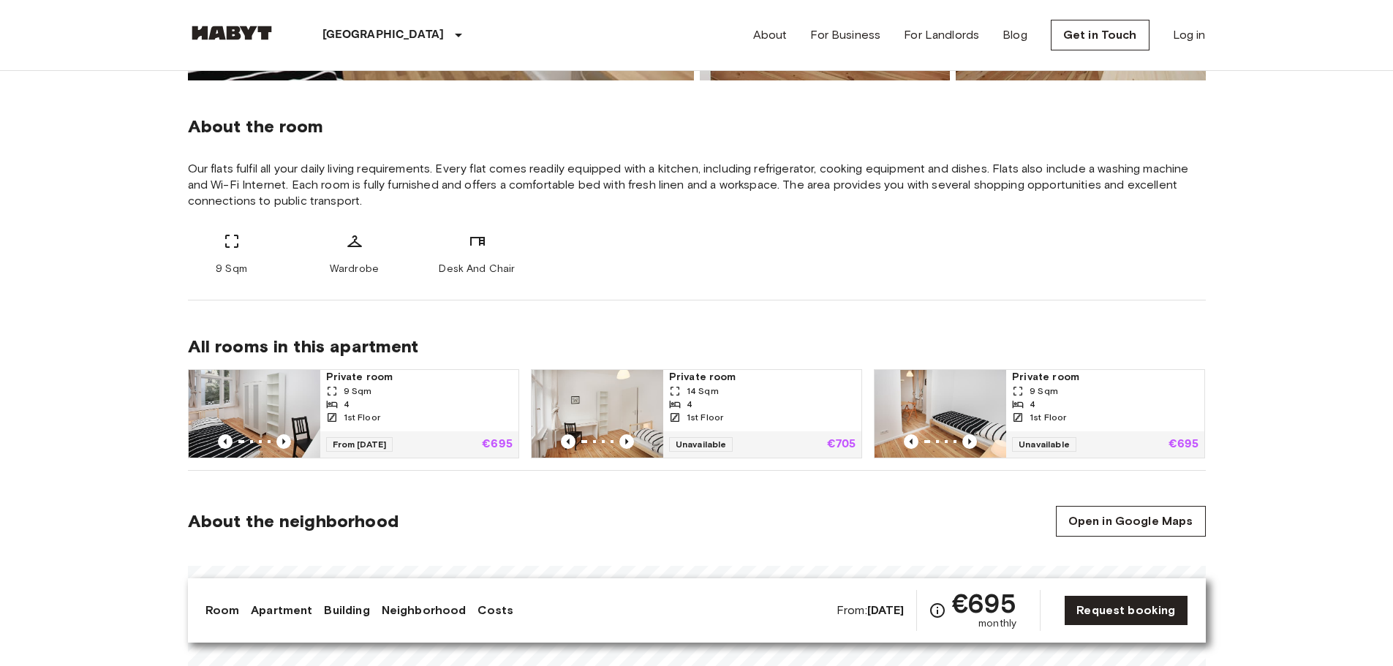
scroll to position [512, 0]
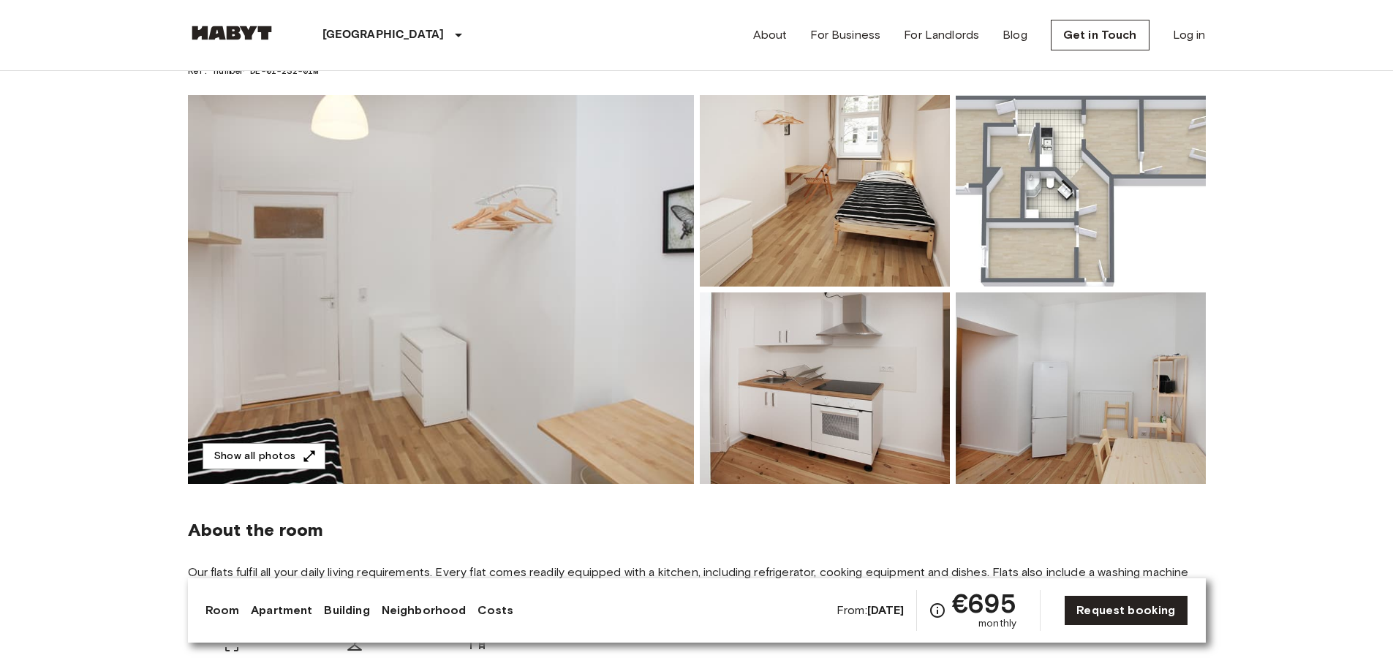
drag, startPoint x: 709, startPoint y: 137, endPoint x: 708, endPoint y: 33, distance: 104.6
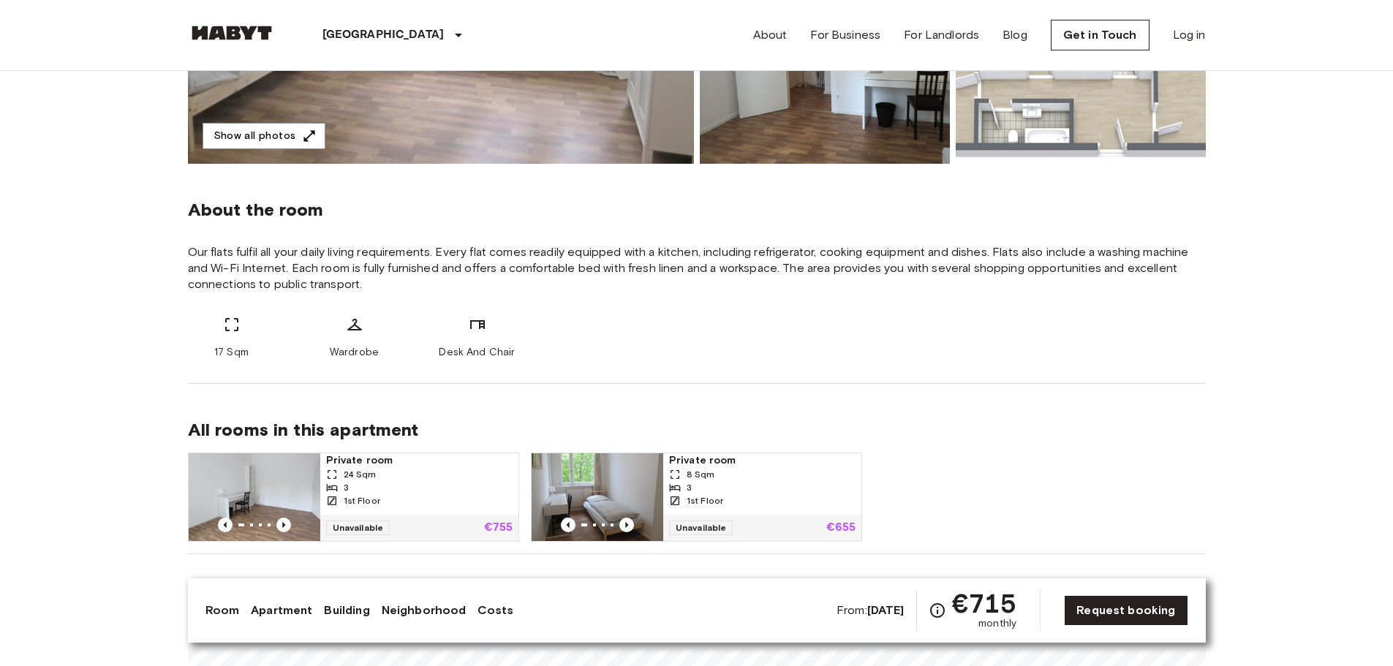
scroll to position [439, 0]
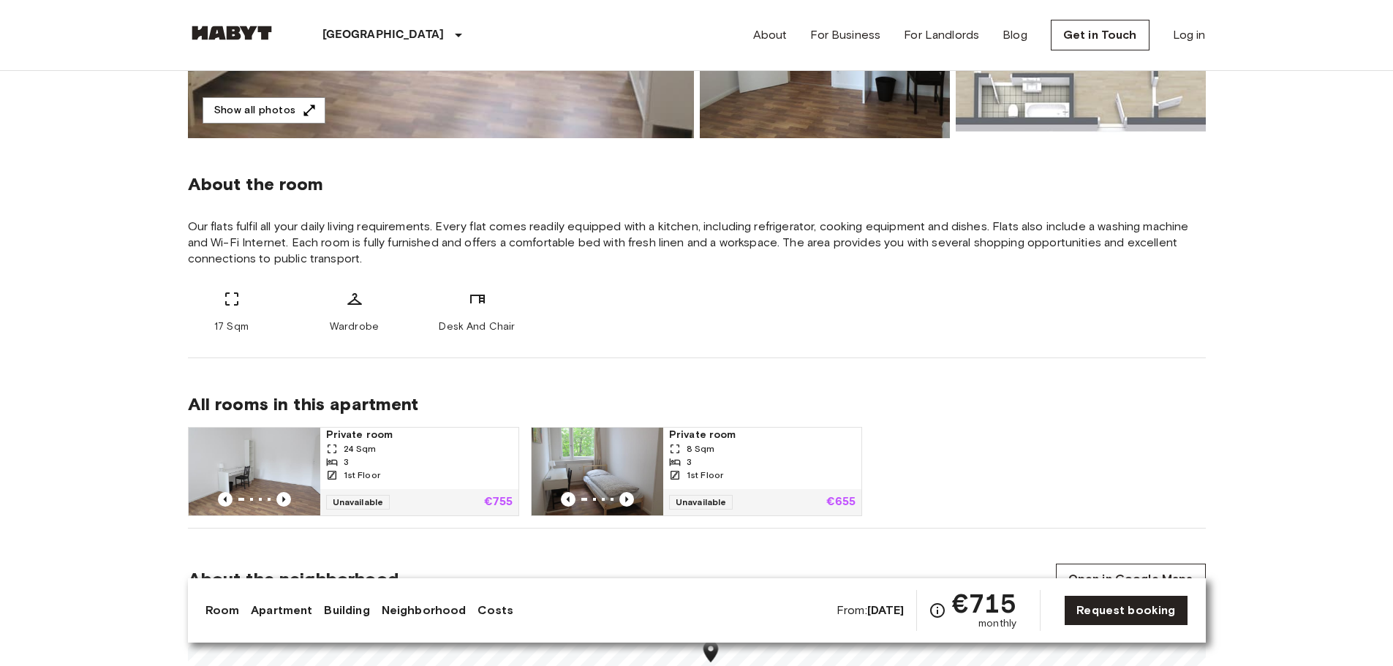
click at [787, 265] on span "Our flats fulfil all your daily living requirements. Every flat comes readily e…" at bounding box center [697, 243] width 1018 height 48
click at [741, 264] on span "Our flats fulfil all your daily living requirements. Every flat comes readily e…" at bounding box center [697, 243] width 1018 height 48
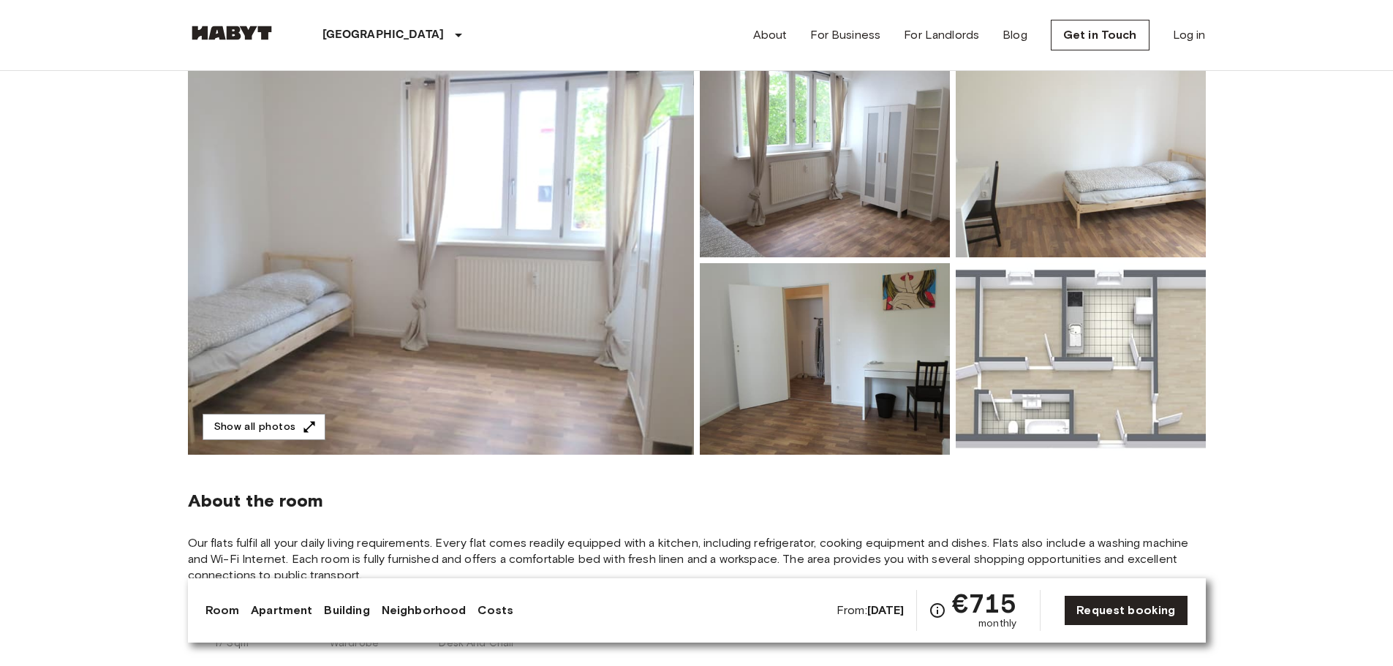
drag, startPoint x: 773, startPoint y: 135, endPoint x: 762, endPoint y: 84, distance: 52.3
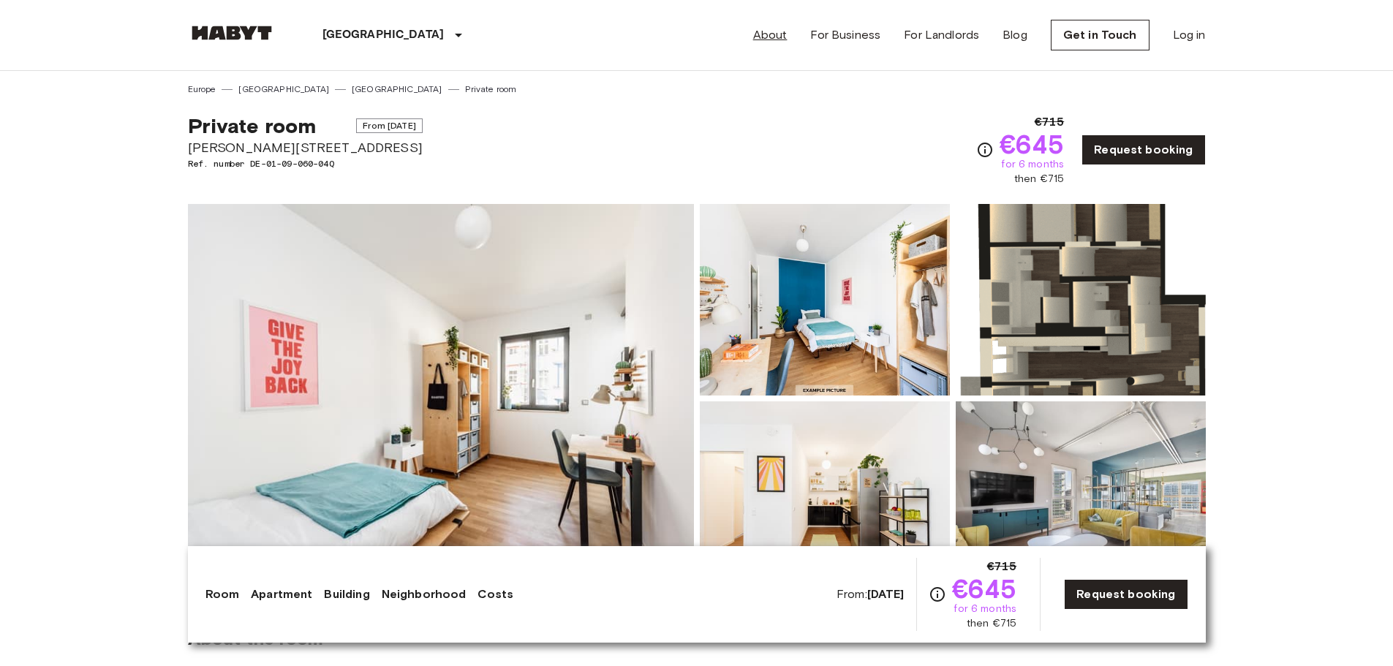
drag, startPoint x: 778, startPoint y: 135, endPoint x: 759, endPoint y: 42, distance: 94.8
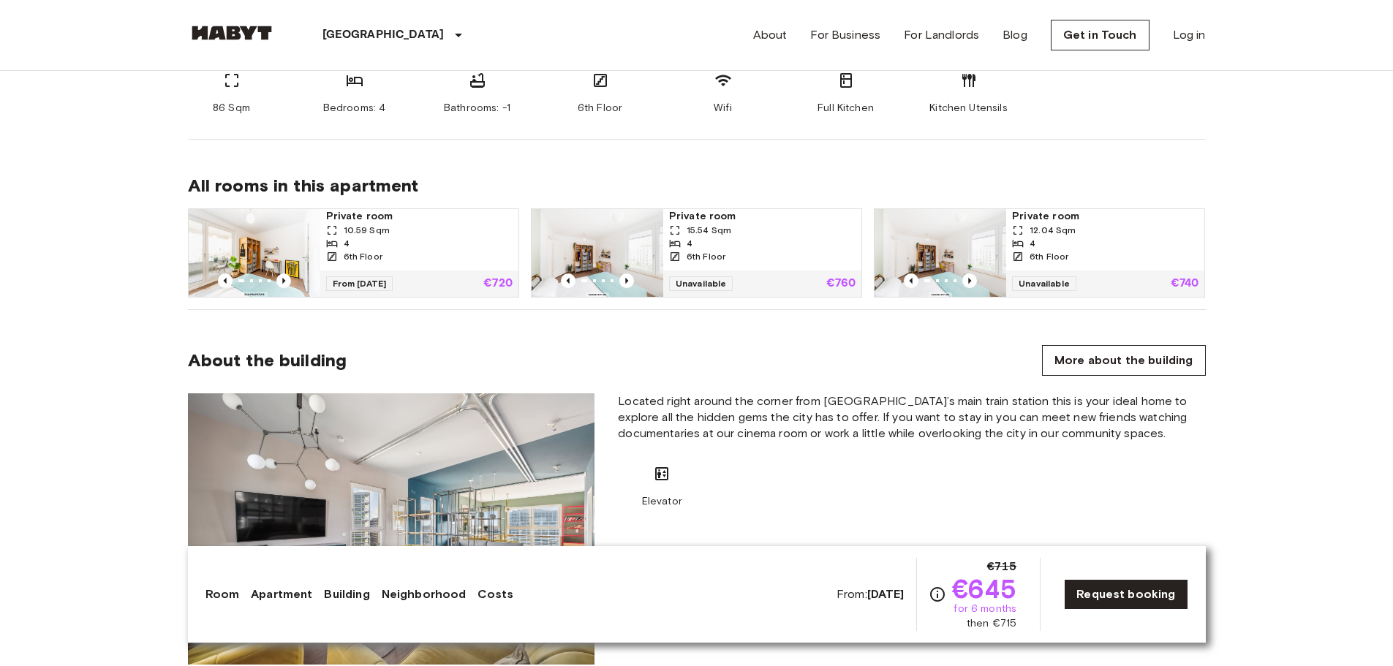
scroll to position [1170, 0]
